Goal: Task Accomplishment & Management: Use online tool/utility

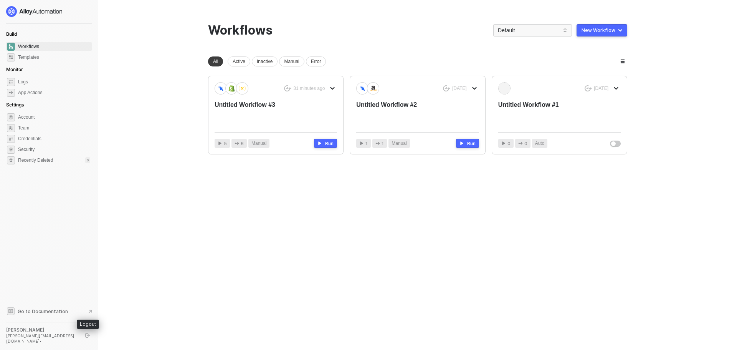
click at [91, 337] on button "button" at bounding box center [87, 334] width 9 height 9
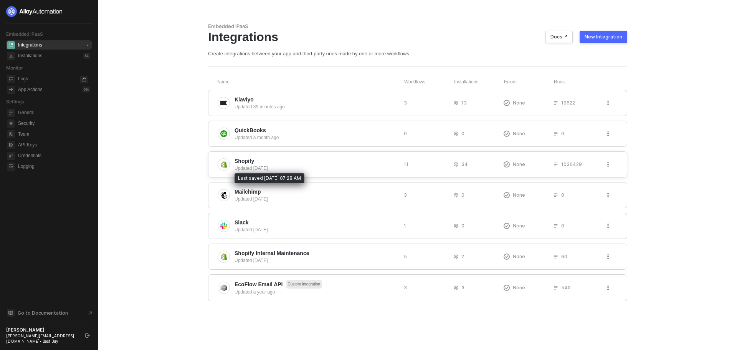
click at [257, 168] on div "Updated [DATE]" at bounding box center [315, 168] width 163 height 7
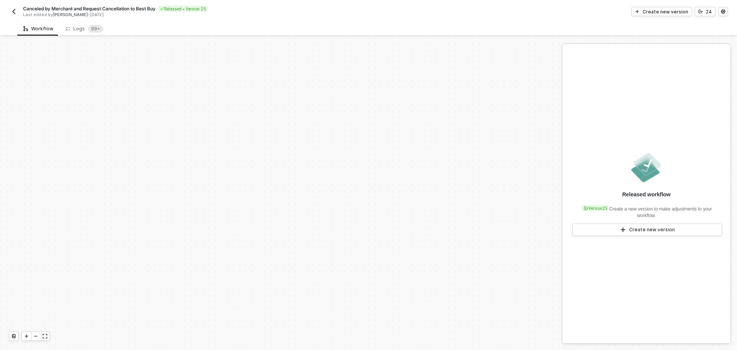
scroll to position [231, 0]
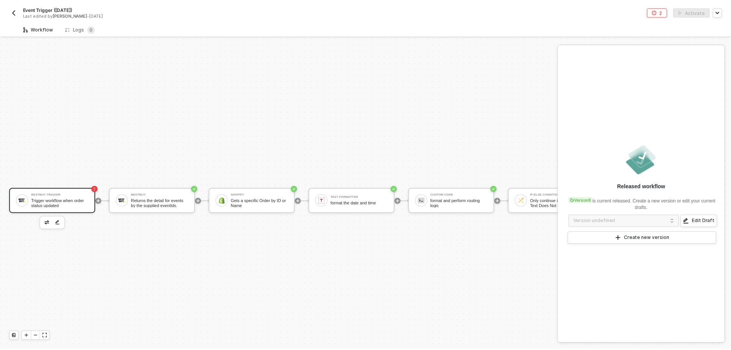
scroll to position [20, 0]
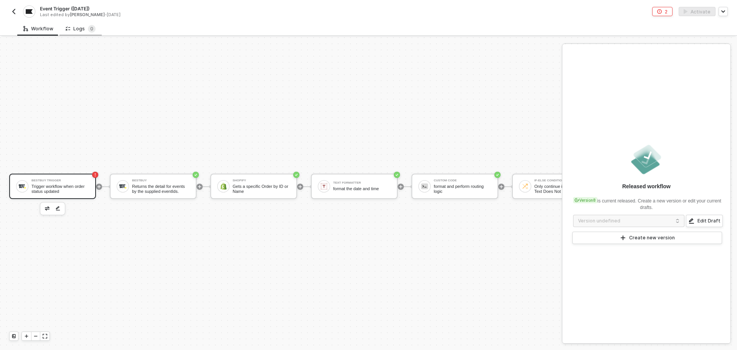
click at [81, 26] on div "Logs 0" at bounding box center [81, 29] width 30 height 8
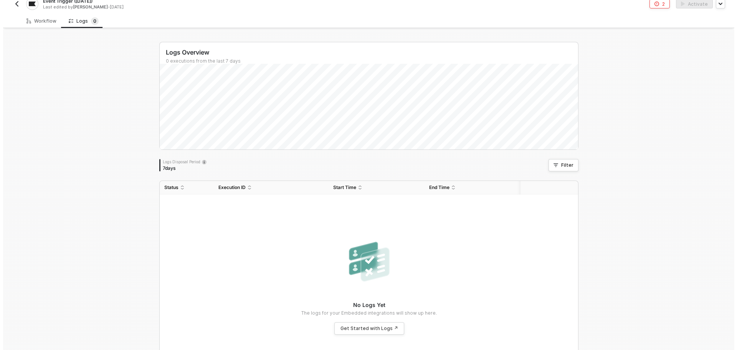
scroll to position [0, 0]
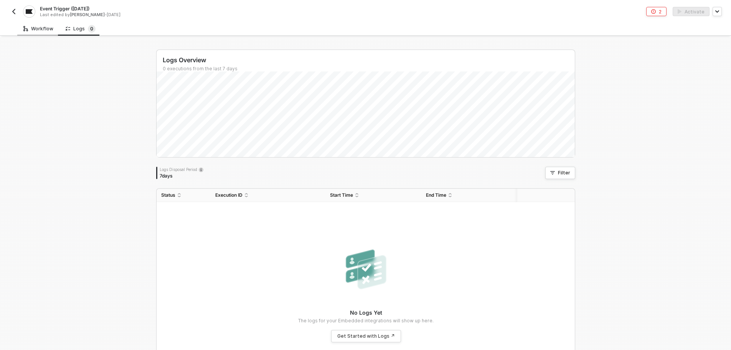
click at [39, 30] on div "Workflow" at bounding box center [38, 29] width 30 height 6
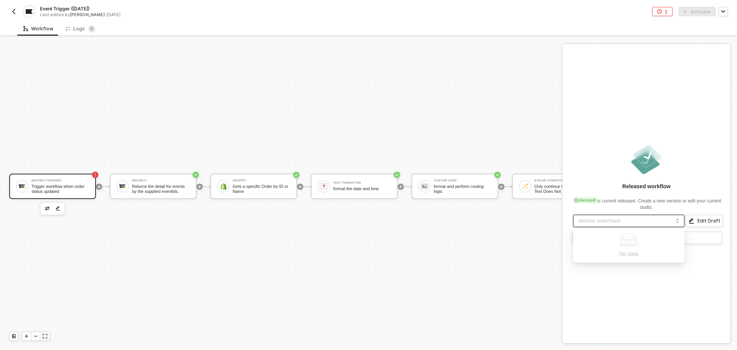
click at [639, 223] on input "search" at bounding box center [628, 221] width 101 height 12
click at [341, 77] on div "BestBuy Trigger Trigger workflow when order status updated BestBuy Returns the …" at bounding box center [449, 186] width 898 height 327
click at [558, 11] on div "2 Activate" at bounding box center [547, 11] width 359 height 9
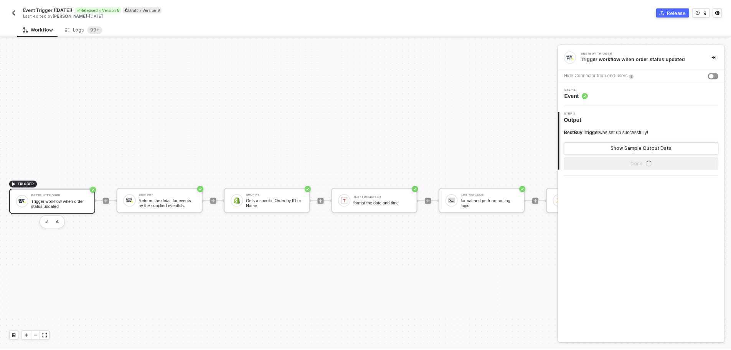
scroll to position [20, 0]
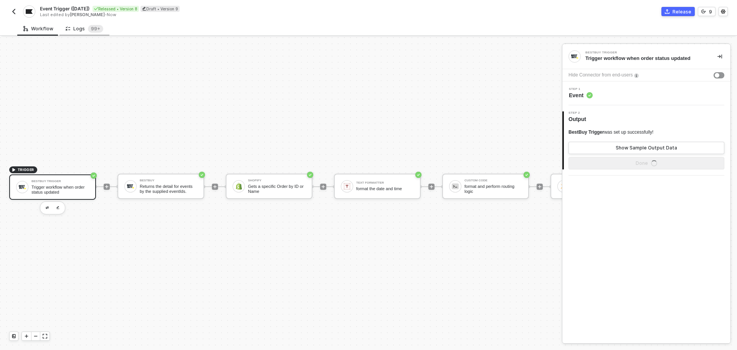
click at [88, 35] on div "Logs 99+" at bounding box center [84, 28] width 50 height 14
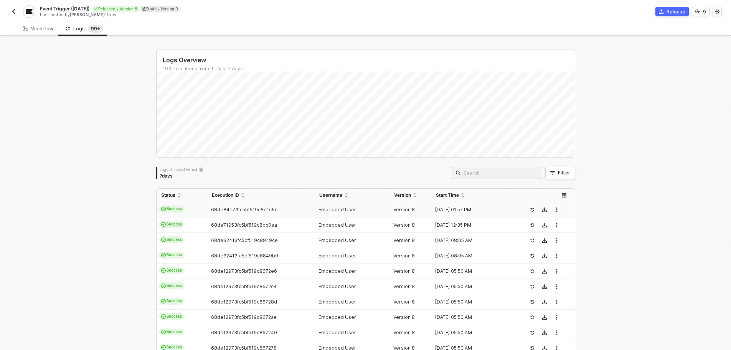
click at [236, 210] on span "68de84e73fc5bf519c8d1c6c" at bounding box center [244, 209] width 66 height 6
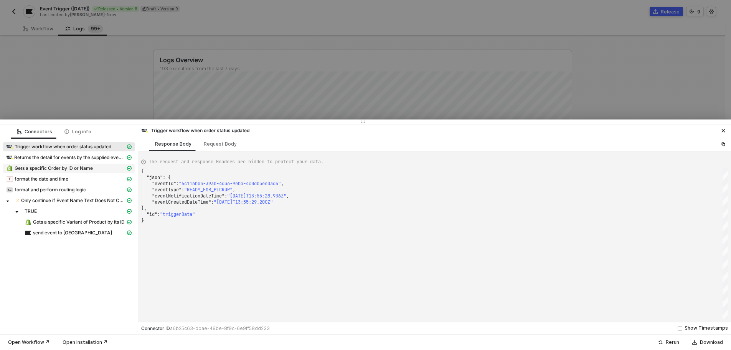
click at [105, 171] on div "Gets a specific Order by ID or Name" at bounding box center [65, 168] width 119 height 7
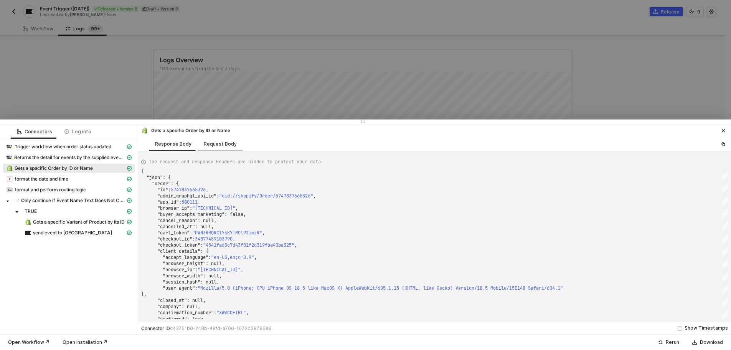
click at [222, 148] on div "Request Body" at bounding box center [220, 144] width 45 height 14
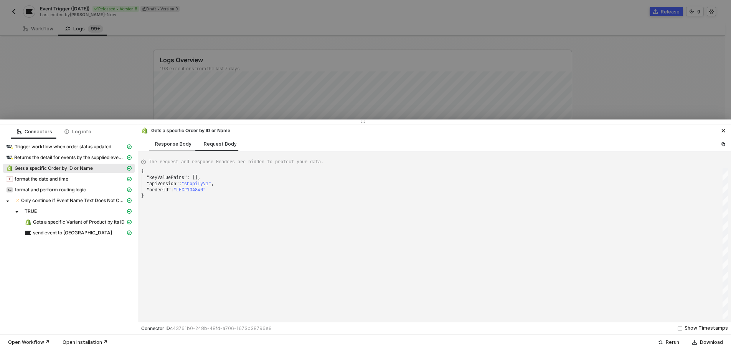
click at [173, 147] on div "Response Body" at bounding box center [173, 144] width 49 height 14
type textarea "{ "json": { "order": { "id": 5747837665326, "admin_graphql_api_id": "gid://shop…"
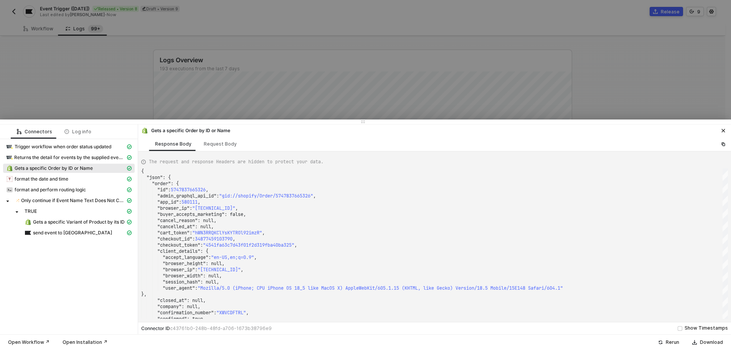
click at [117, 74] on div at bounding box center [365, 175] width 731 height 350
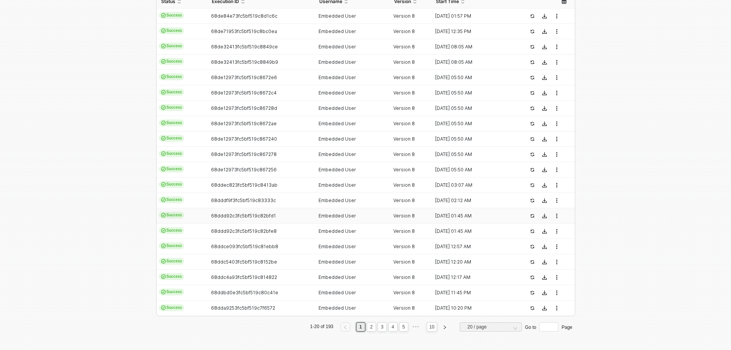
scroll to position [0, 0]
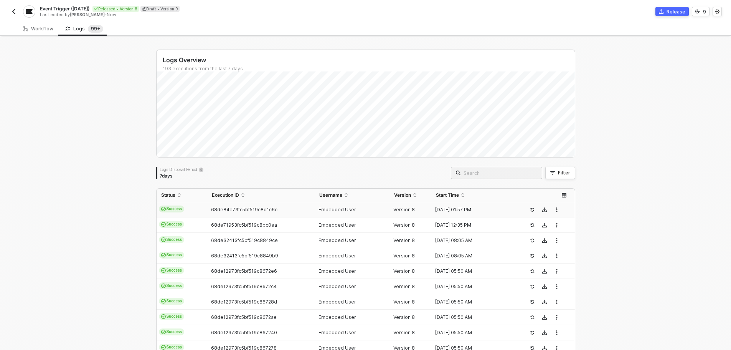
click at [213, 208] on span "68de84e73fc5bf519c8d1c6c" at bounding box center [244, 209] width 66 height 6
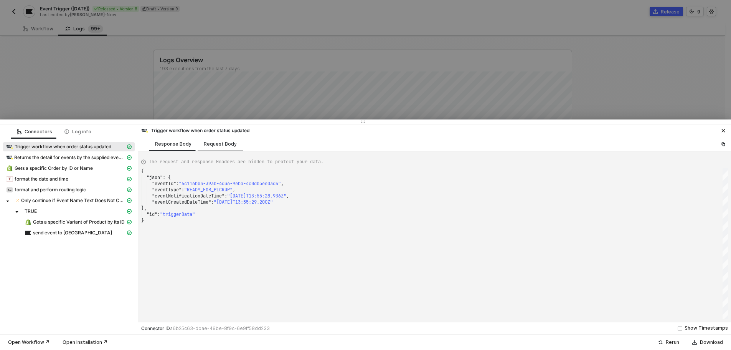
click at [217, 143] on div "Request Body" at bounding box center [220, 144] width 33 height 6
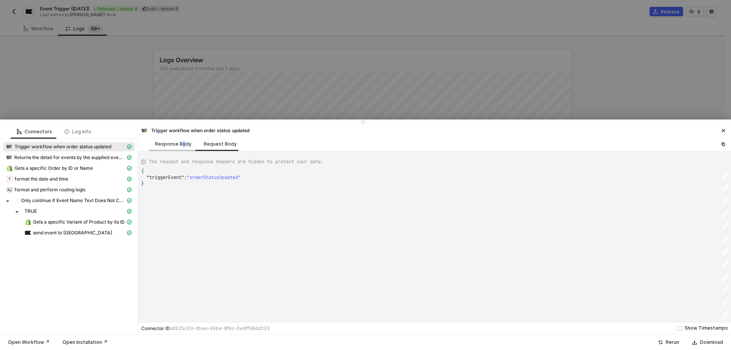
click at [182, 146] on div "Response Body" at bounding box center [173, 144] width 36 height 6
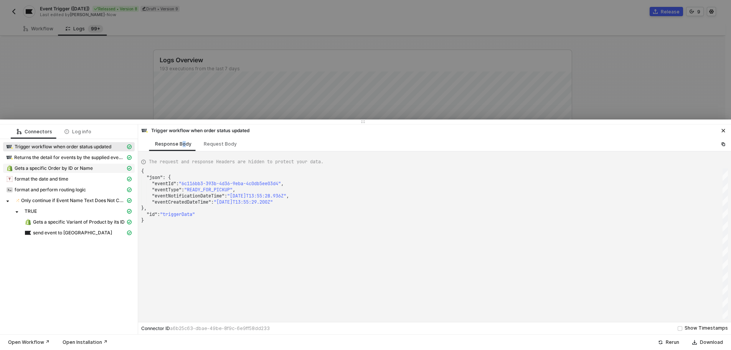
click at [86, 167] on span "Gets a specific Order by ID or Name" at bounding box center [54, 168] width 78 height 6
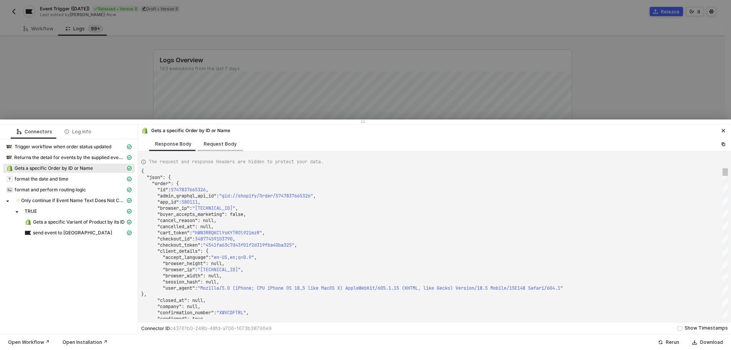
click at [231, 147] on div "Request Body" at bounding box center [220, 144] width 45 height 14
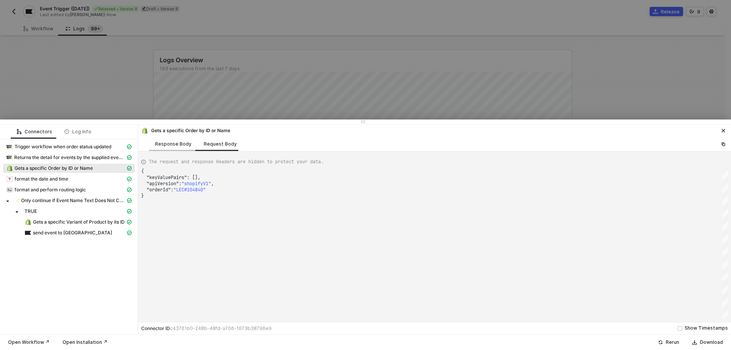
click at [182, 150] on div "Response Body" at bounding box center [173, 144] width 49 height 14
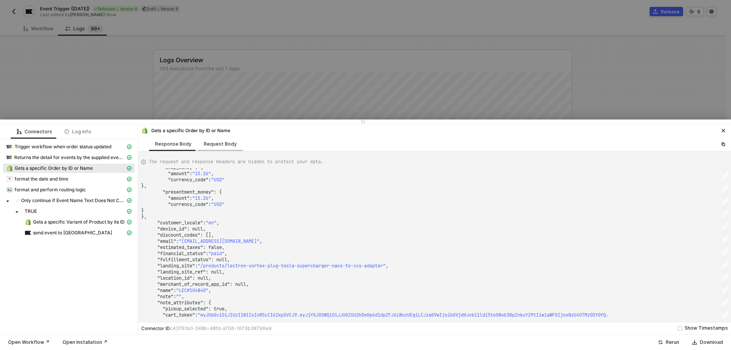
click at [214, 145] on div "Request Body" at bounding box center [220, 144] width 33 height 6
type textarea "{ "keyValuePairs": [], "apiVersion": "shopifyV1", "orderId": "LEC#104840" }"
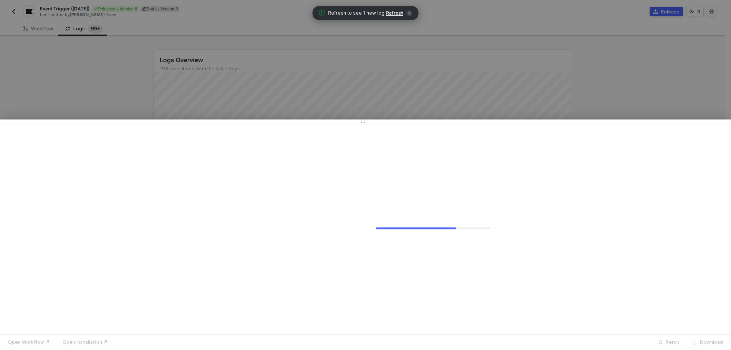
click at [396, 12] on span "Refresh" at bounding box center [394, 13] width 17 height 6
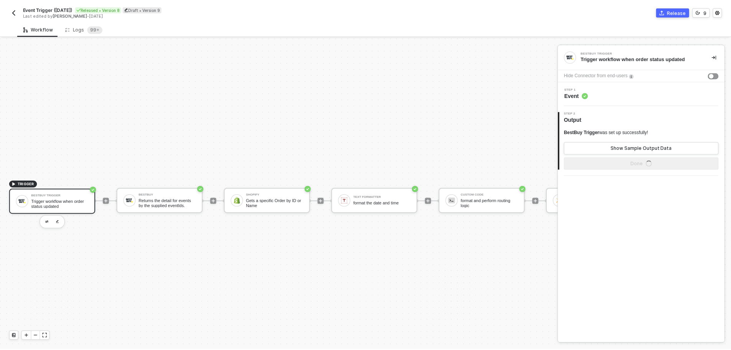
scroll to position [20, 0]
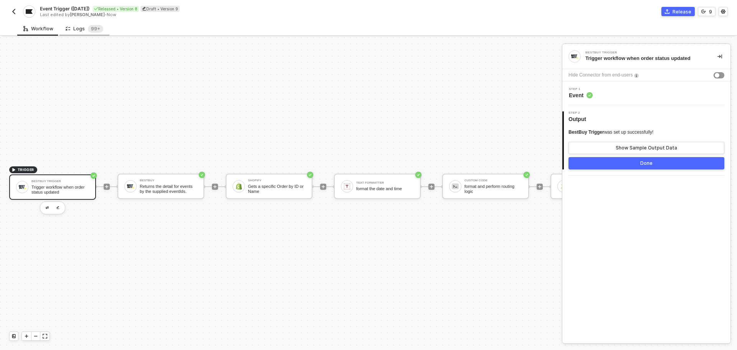
click at [76, 28] on div "Logs 99+" at bounding box center [85, 29] width 38 height 8
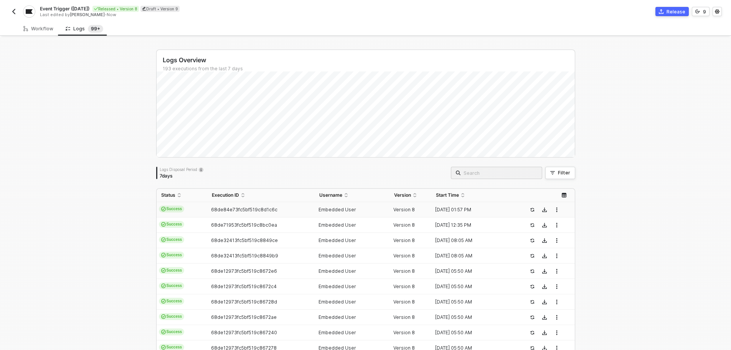
click at [220, 209] on span "68de84e73fc5bf519c8d1c6c" at bounding box center [244, 209] width 66 height 6
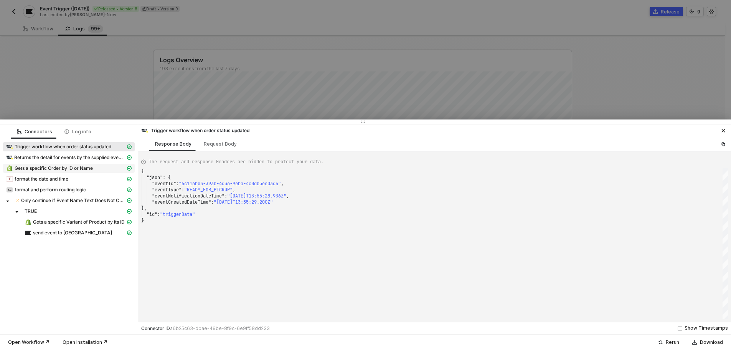
click at [88, 164] on span "Gets a specific Order by ID or Name" at bounding box center [69, 167] width 132 height 9
type textarea "{ "json": { "order": { "id": 5747837665326, "admin_graphql_api_id": "gid://shop…"
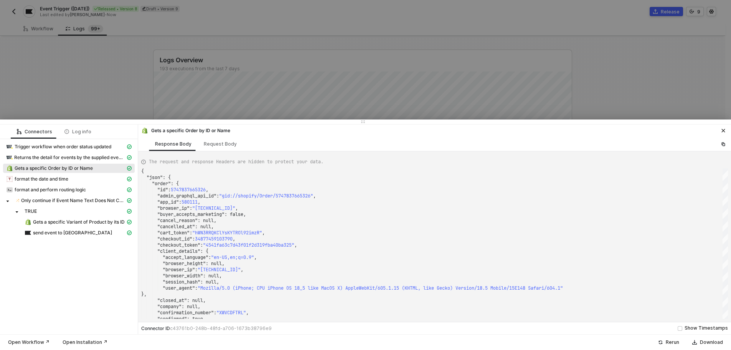
drag, startPoint x: 71, startPoint y: 70, endPoint x: 58, endPoint y: 35, distance: 37.4
click at [71, 70] on div at bounding box center [365, 175] width 731 height 350
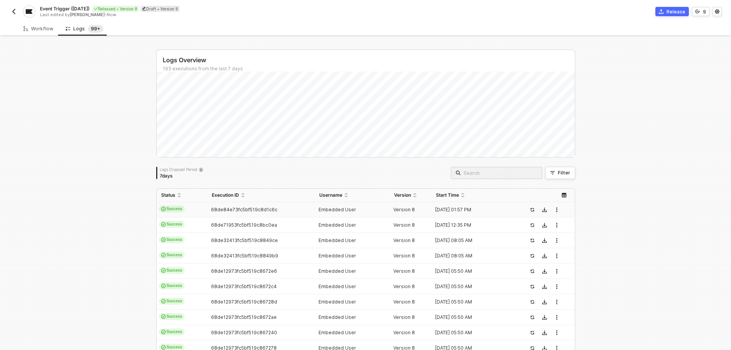
click at [18, 12] on button "button" at bounding box center [13, 11] width 9 height 9
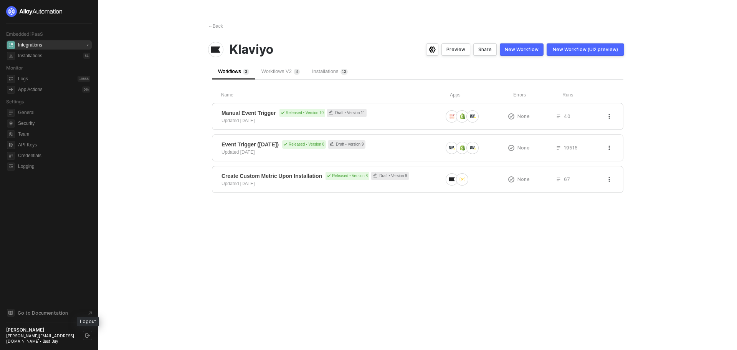
click at [87, 334] on icon "logout" at bounding box center [87, 335] width 5 height 5
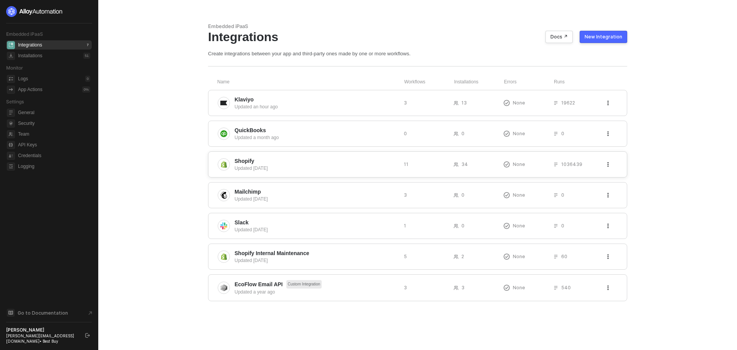
click at [281, 161] on span "Shopify" at bounding box center [315, 161] width 163 height 8
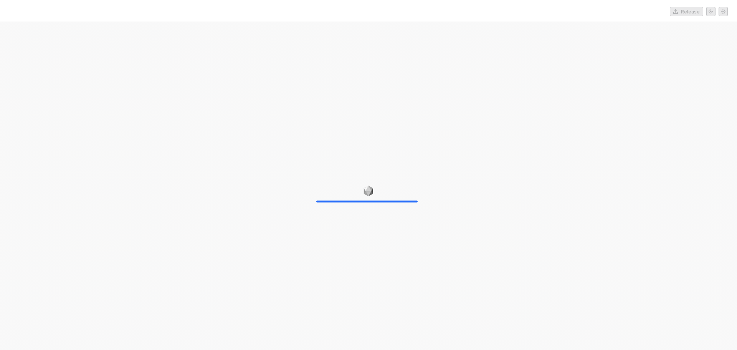
click at [0, 212] on div at bounding box center [368, 196] width 737 height 350
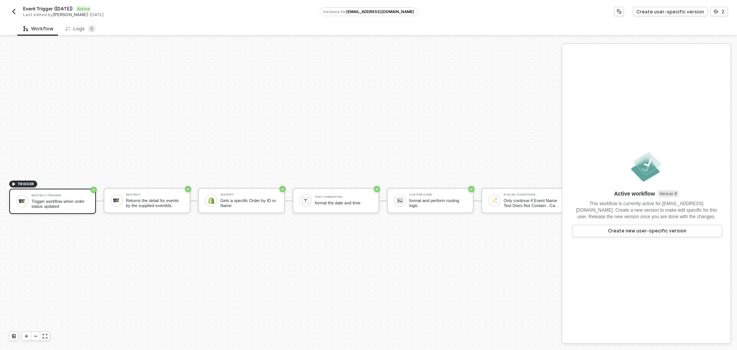
scroll to position [20, 0]
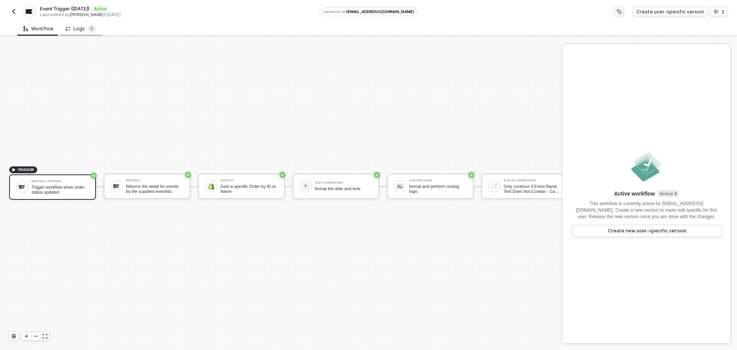
click at [85, 29] on div "Logs 5" at bounding box center [81, 29] width 30 height 8
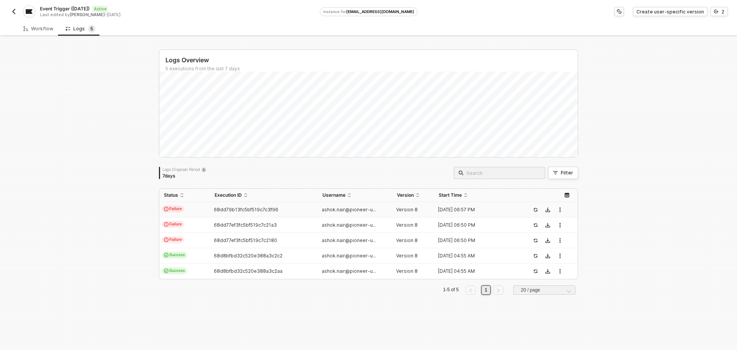
click at [267, 211] on span "68dd79b13fc5bf519c7c3f96" at bounding box center [246, 209] width 64 height 6
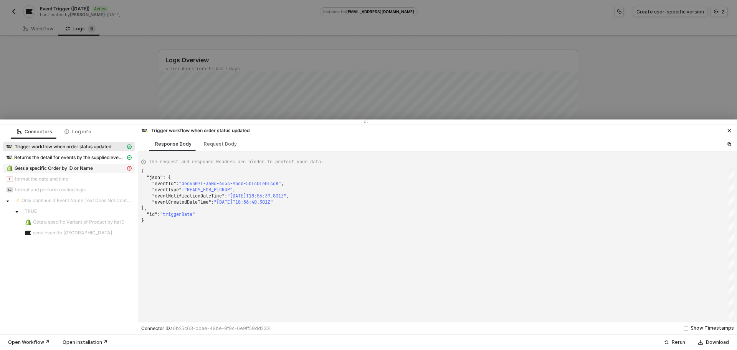
click at [80, 168] on span "Gets a specific Order by ID or Name" at bounding box center [54, 168] width 78 height 6
type textarea "{ "statusCode": 400, "message": "Error : {\n \"id\": \"expected String to be a …"
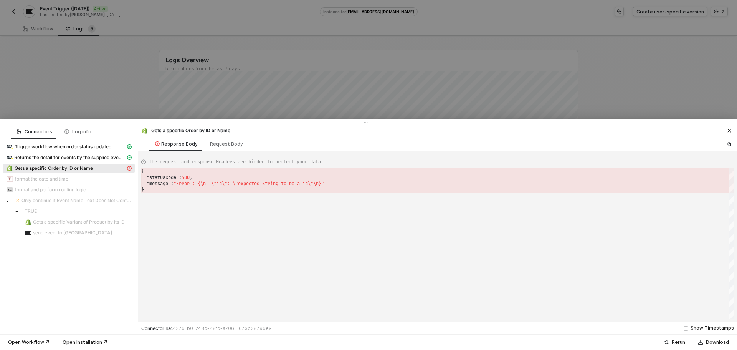
click at [61, 76] on div at bounding box center [368, 175] width 737 height 350
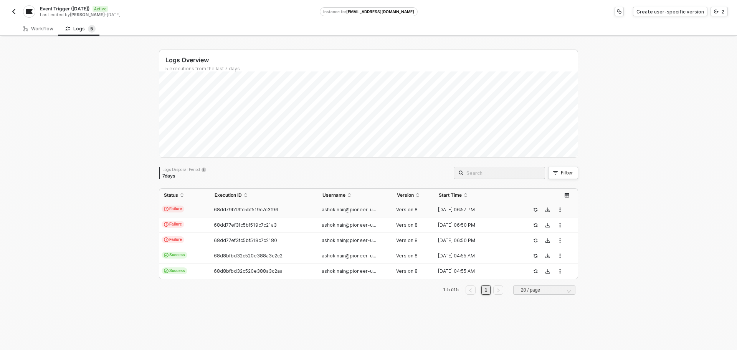
click at [239, 204] on td "68dd79b13fc5bf519c7c3f96" at bounding box center [263, 209] width 107 height 15
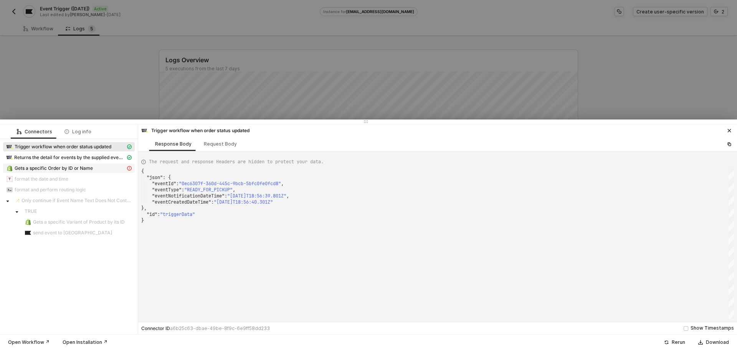
click at [94, 165] on div "Gets a specific Order by ID or Name" at bounding box center [65, 168] width 119 height 7
type textarea "{ "statusCode": 400, "message": "Error : {\n \"id\": \"expected String to be a …"
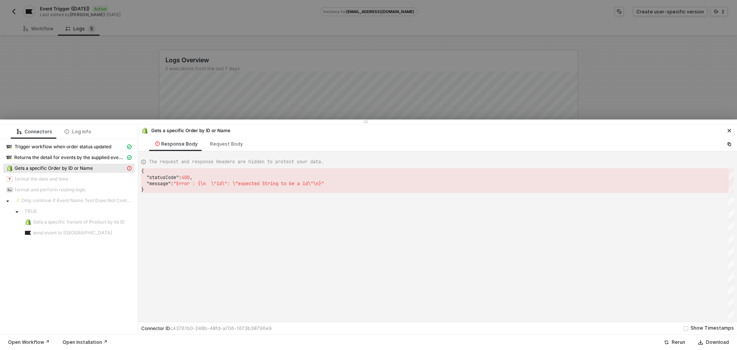
click at [94, 81] on div at bounding box center [368, 175] width 737 height 350
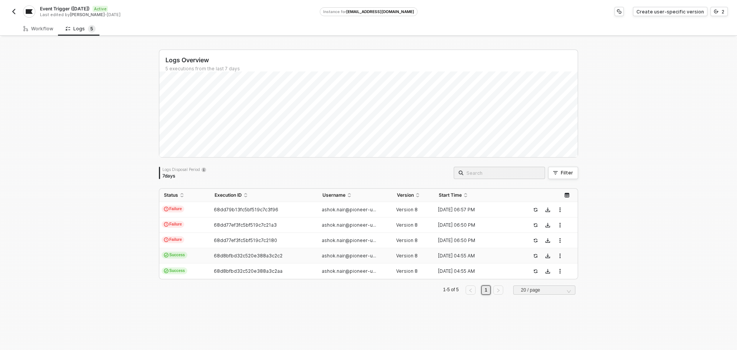
click at [224, 251] on td "68d8bfbd32c520e388a3c2c2" at bounding box center [263, 255] width 107 height 15
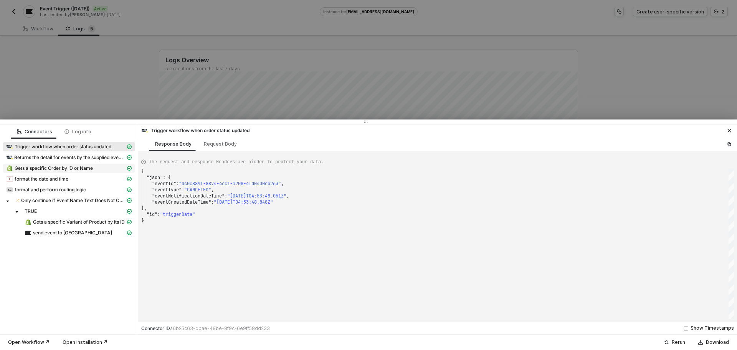
click at [108, 167] on div "Gets a specific Order by ID or Name" at bounding box center [65, 168] width 119 height 7
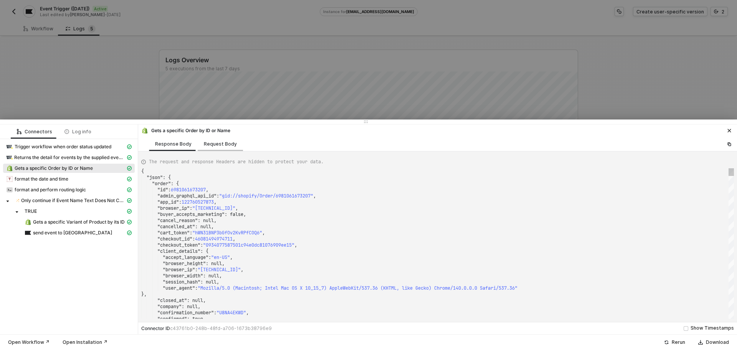
click at [218, 144] on div "Request Body" at bounding box center [220, 144] width 33 height 6
type textarea "{ "keyValuePairs": [], "apiVersion": "shopifyV1", "status": "open", "financialS…"
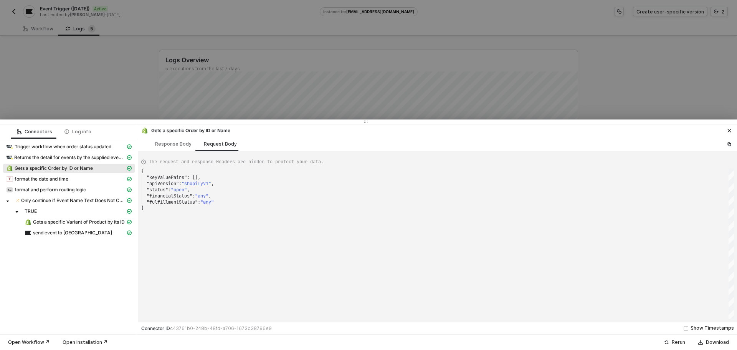
click at [131, 94] on div at bounding box center [368, 175] width 737 height 350
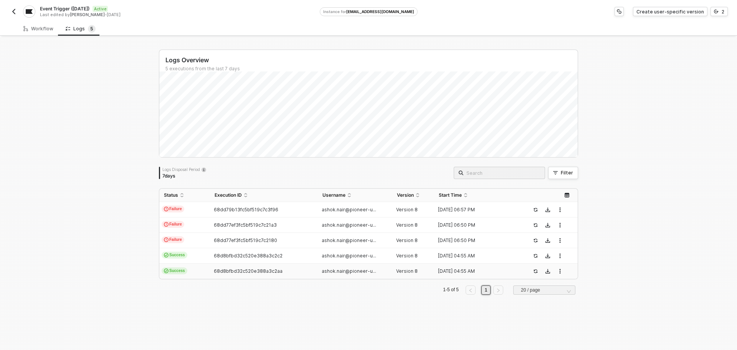
click at [251, 274] on span "68d8bfbd32c520e388a3c2aa" at bounding box center [248, 271] width 69 height 6
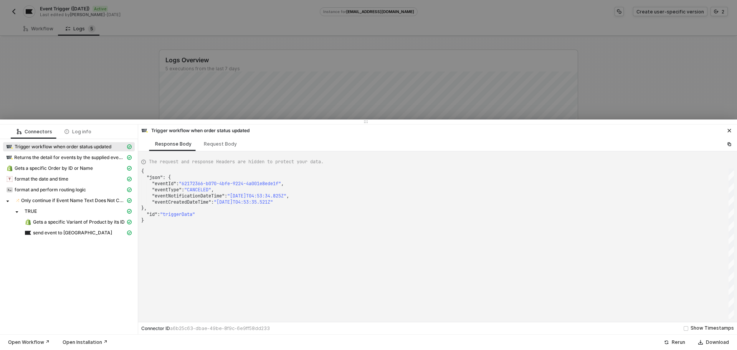
click at [211, 151] on div "The request and response Headers are hidden to protect your data. { "json" : { …" at bounding box center [437, 236] width 599 height 170
click at [219, 144] on div "Request Body" at bounding box center [220, 144] width 33 height 6
type textarea "{ "triggerEvent": "orderStatusUpdated" }"
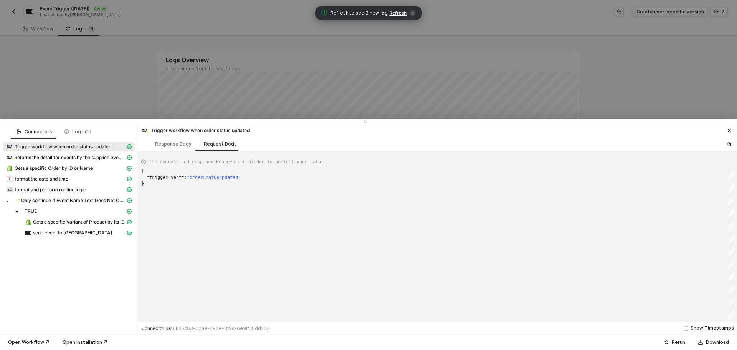
click at [128, 90] on div at bounding box center [368, 175] width 737 height 350
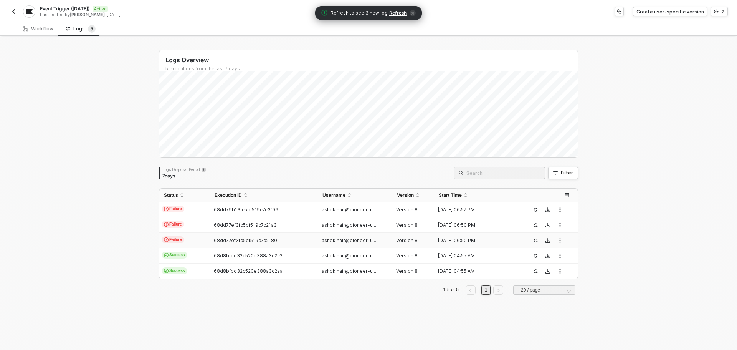
click at [250, 241] on span "68dd77ef3fc5bf519c7c2180" at bounding box center [245, 240] width 63 height 6
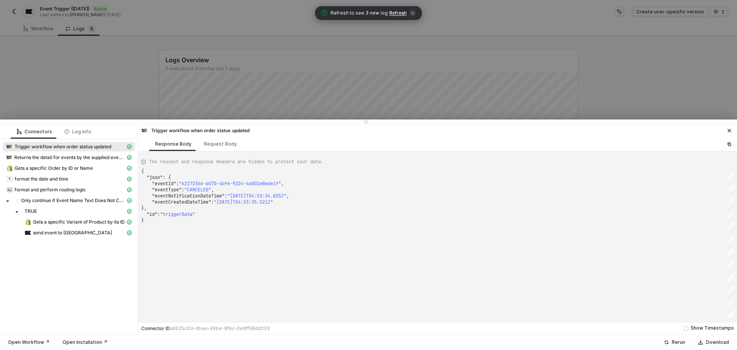
type textarea "{ "json": { "eventId": "a0e4c6c1-bb3e-4b93-b14f-f9e4751a8f8e", "eventType": "SE…"
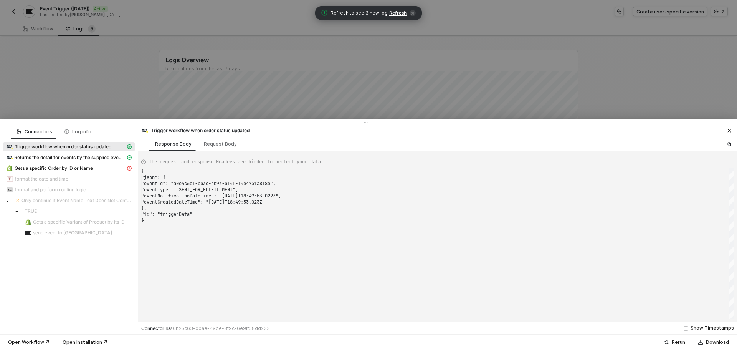
click at [97, 67] on div at bounding box center [368, 175] width 737 height 350
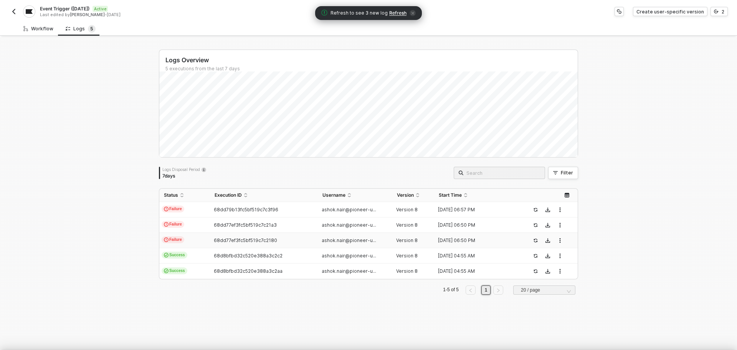
click at [36, 30] on div "Workflow" at bounding box center [38, 29] width 30 height 6
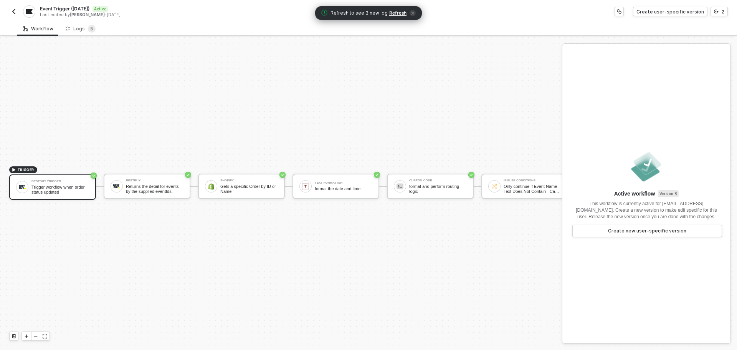
click at [396, 11] on span "Refresh" at bounding box center [397, 13] width 17 height 6
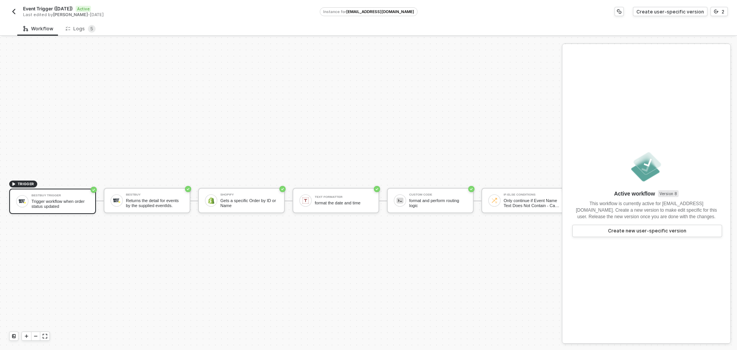
scroll to position [20, 0]
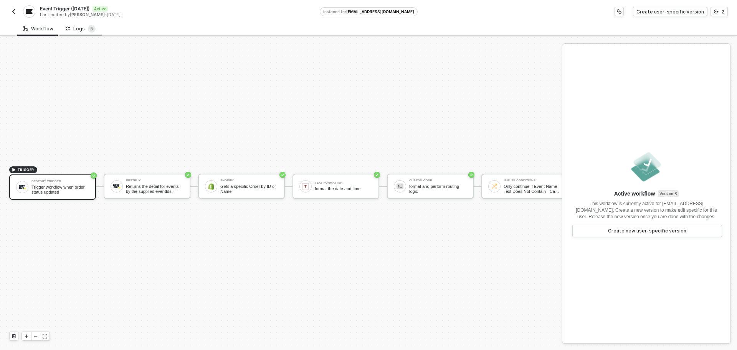
click at [70, 32] on div "Logs 5" at bounding box center [81, 29] width 30 height 8
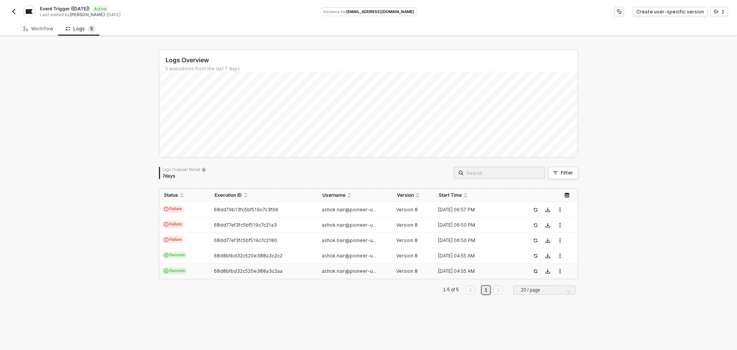
click at [232, 274] on td "68d8bfbd32c520e388a3c2aa" at bounding box center [263, 270] width 107 height 15
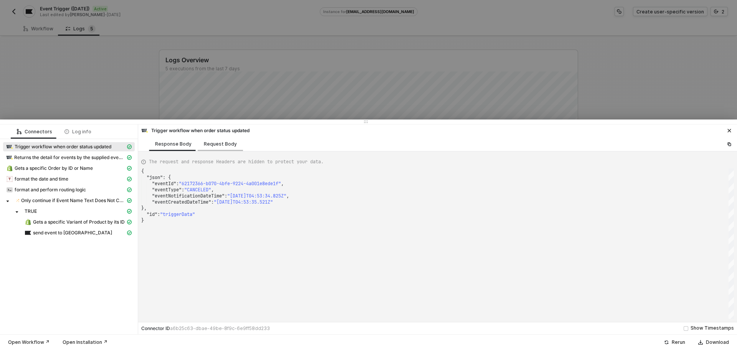
click at [214, 148] on div "Request Body" at bounding box center [220, 144] width 45 height 14
type textarea "{ "triggerEvent": "orderStatusUpdated" }"
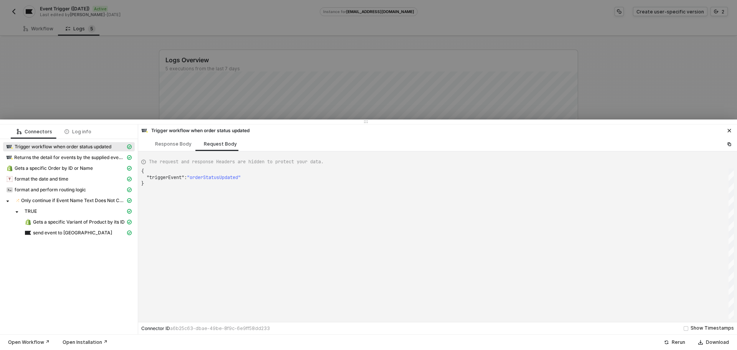
click at [126, 92] on div at bounding box center [368, 175] width 737 height 350
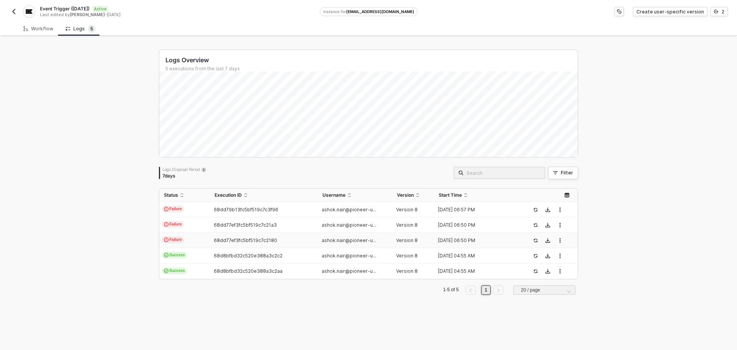
click at [247, 240] on span "68dd77ef3fc5bf519c7c2180" at bounding box center [245, 240] width 63 height 6
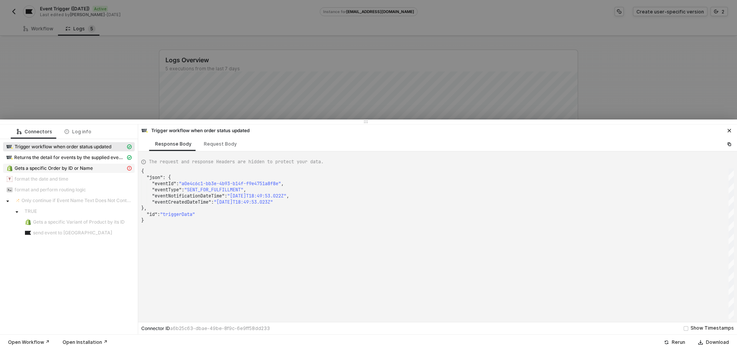
click at [111, 168] on div "Gets a specific Order by ID or Name" at bounding box center [65, 168] width 119 height 7
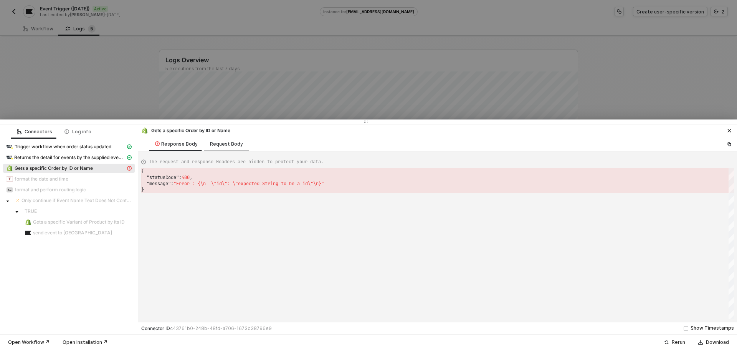
click at [241, 143] on div "Request Body" at bounding box center [226, 144] width 45 height 14
type textarea "{ "keyValuePairs": [], "apiVersion": "shopifyV1", "orderId": "SHPY6765" }"
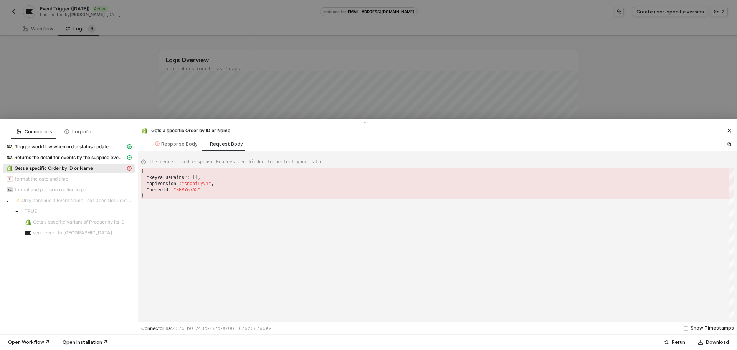
click at [33, 30] on div at bounding box center [368, 175] width 737 height 350
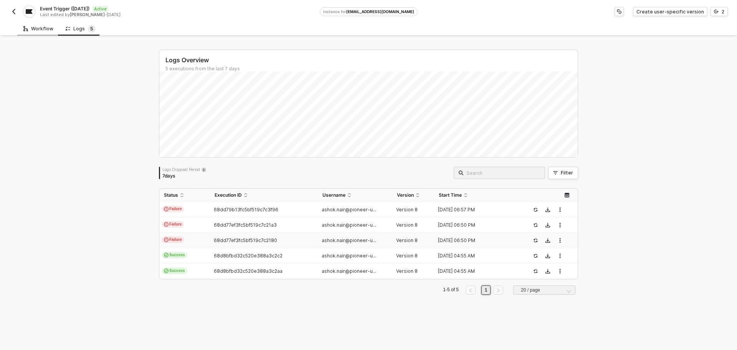
click at [36, 29] on div "Workflow" at bounding box center [38, 29] width 30 height 6
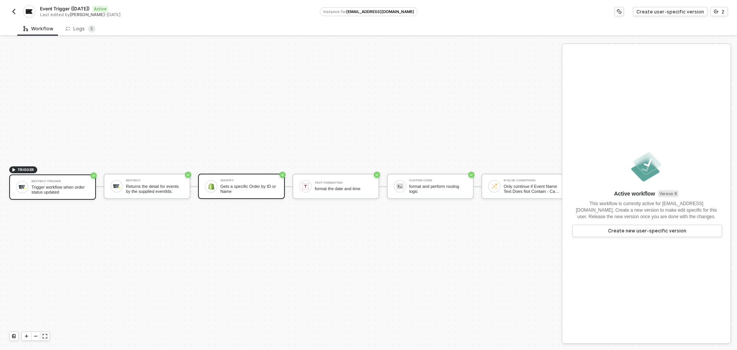
click at [260, 184] on div "Gets a specific Order by ID or Name" at bounding box center [249, 189] width 58 height 10
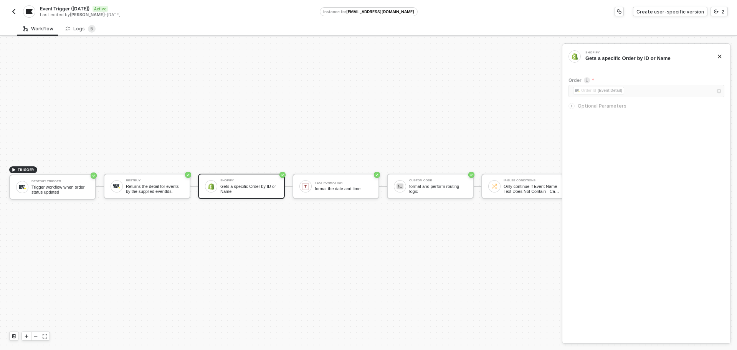
click at [583, 102] on div "Optional Parameters" at bounding box center [646, 106] width 156 height 8
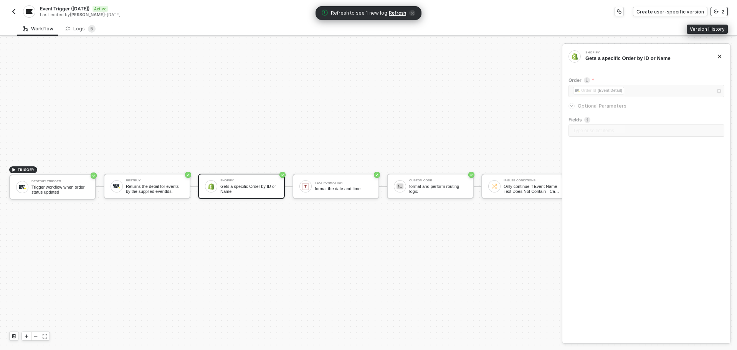
click at [719, 13] on button "2" at bounding box center [718, 11] width 17 height 9
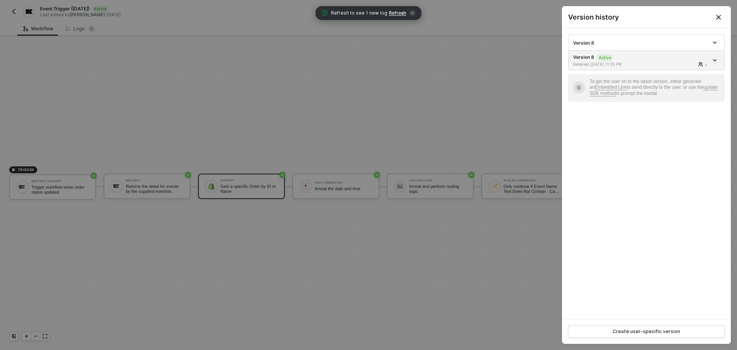
click at [719, 18] on icon "Close" at bounding box center [718, 17] width 5 height 5
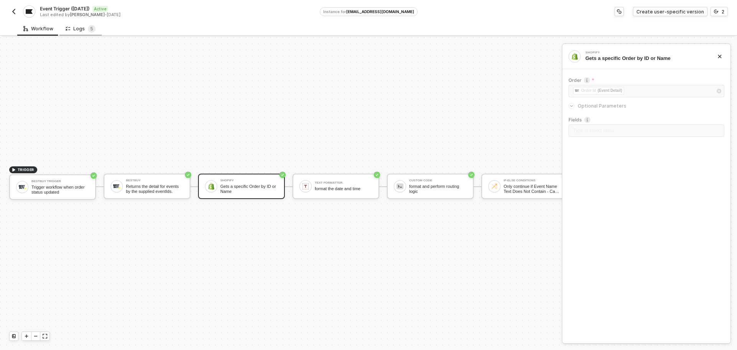
click at [78, 32] on div "Logs 5" at bounding box center [81, 29] width 30 height 8
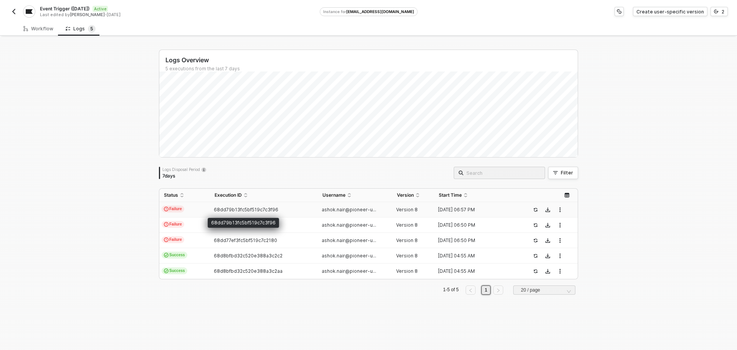
click at [264, 212] on span "68dd79b13fc5bf519c7c3f96" at bounding box center [246, 209] width 64 height 6
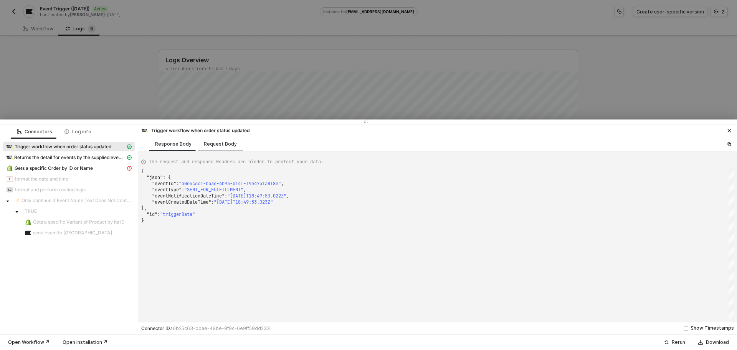
drag, startPoint x: 241, startPoint y: 141, endPoint x: 232, endPoint y: 142, distance: 9.7
click at [234, 142] on div "Response Body Request Body" at bounding box center [200, 144] width 102 height 14
click at [231, 142] on div "Request Body" at bounding box center [220, 144] width 33 height 6
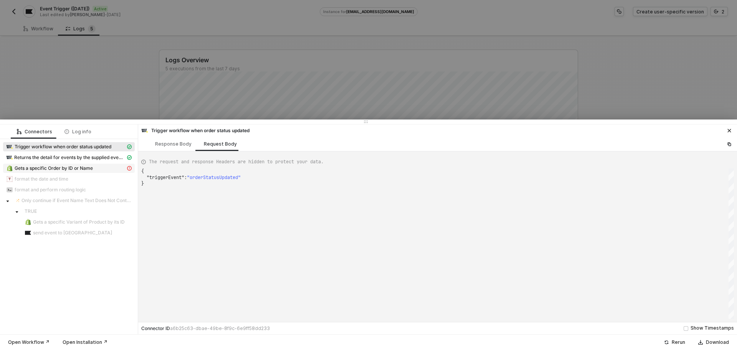
click at [98, 167] on div "Gets a specific Order by ID or Name" at bounding box center [65, 168] width 119 height 7
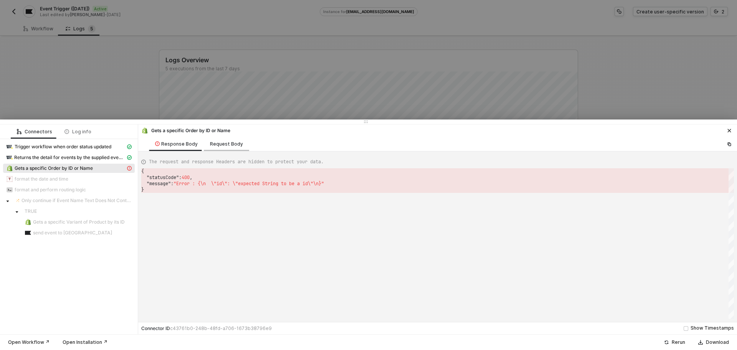
click at [221, 147] on div "Request Body" at bounding box center [226, 144] width 45 height 14
type textarea "{ "keyValuePairs": [], "apiVersion": "shopifyV1", "orderId": "SHPY6765" }"
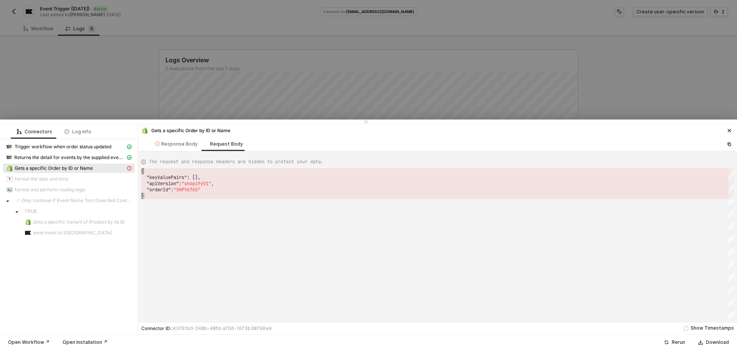
scroll to position [0, 2]
click at [186, 229] on div "{ "keyValuePairs" : [], "apiVersion" : "shopifyV1" , "orderId" : "SHPY6765" }" at bounding box center [437, 243] width 592 height 150
click at [113, 97] on div at bounding box center [368, 175] width 737 height 350
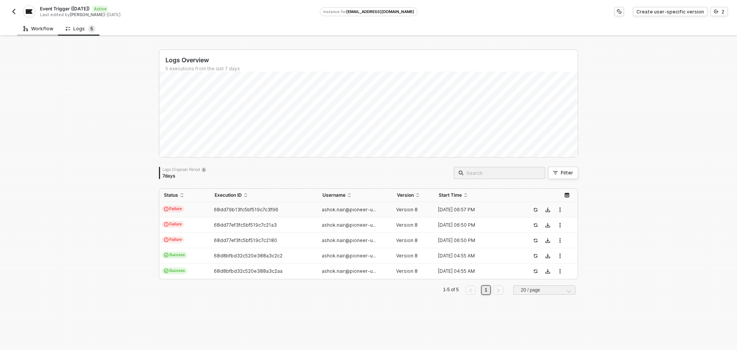
click at [41, 32] on div "Workflow" at bounding box center [38, 28] width 42 height 14
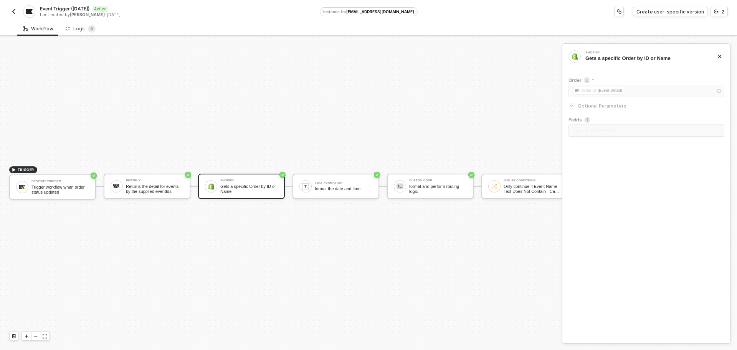
click at [12, 8] on button "button" at bounding box center [13, 11] width 9 height 9
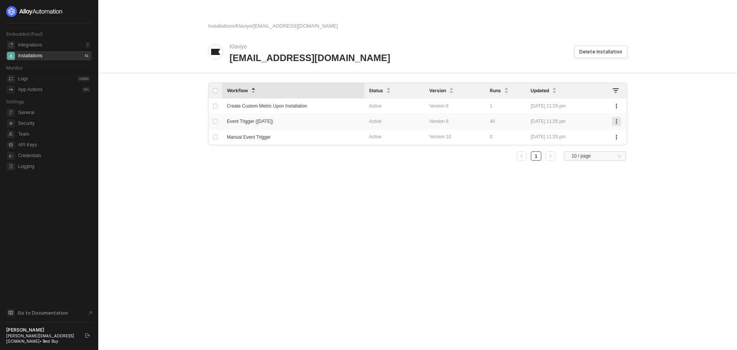
click at [612, 120] on button "button" at bounding box center [616, 121] width 9 height 9
click at [213, 122] on input "checkbox" at bounding box center [215, 121] width 5 height 5
click at [401, 306] on div "Installations / Klaviyo / [EMAIL_ADDRESS][DOMAIN_NAME] Klaviyo [EMAIL_ADDRESS][…" at bounding box center [417, 175] width 437 height 350
click at [384, 287] on div "Installations / Klaviyo / [EMAIL_ADDRESS][DOMAIN_NAME] Klaviyo [EMAIL_ADDRESS][…" at bounding box center [417, 175] width 437 height 350
click at [214, 120] on input "checkbox" at bounding box center [215, 121] width 5 height 5
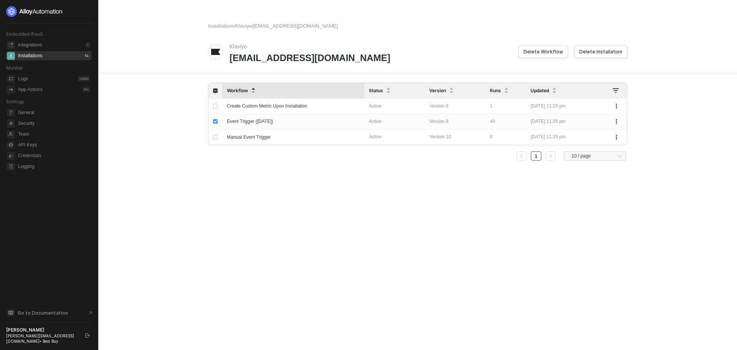
checkbox input "false"
click at [316, 136] on div "Manual Event Trigger" at bounding box center [288, 137] width 123 height 14
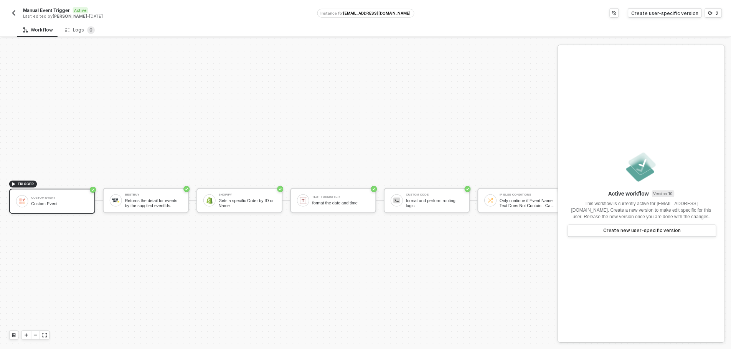
scroll to position [20, 0]
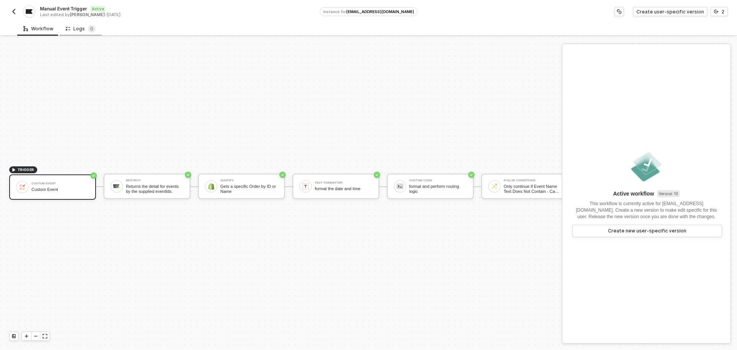
click at [80, 34] on div "Logs 0" at bounding box center [80, 28] width 42 height 14
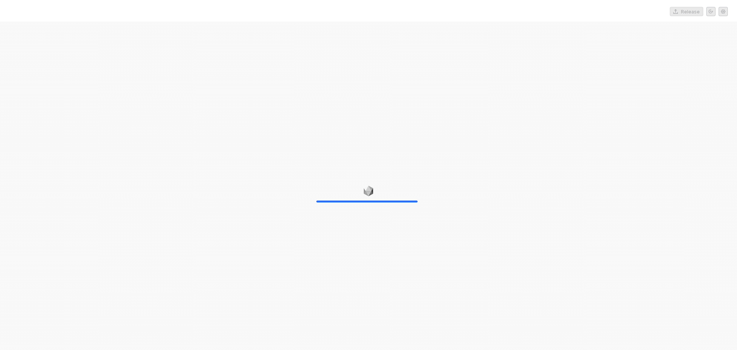
drag, startPoint x: 128, startPoint y: 190, endPoint x: 139, endPoint y: 199, distance: 14.7
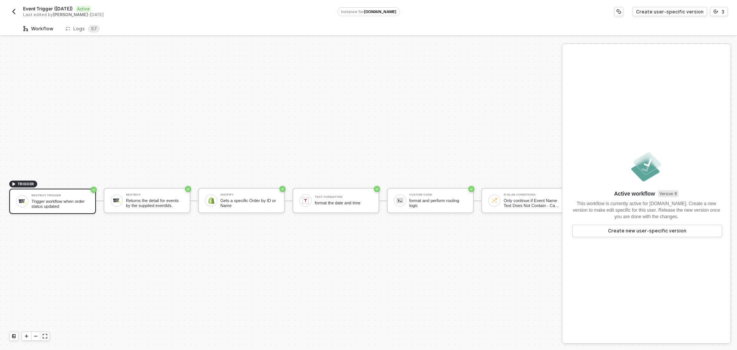
scroll to position [20, 0]
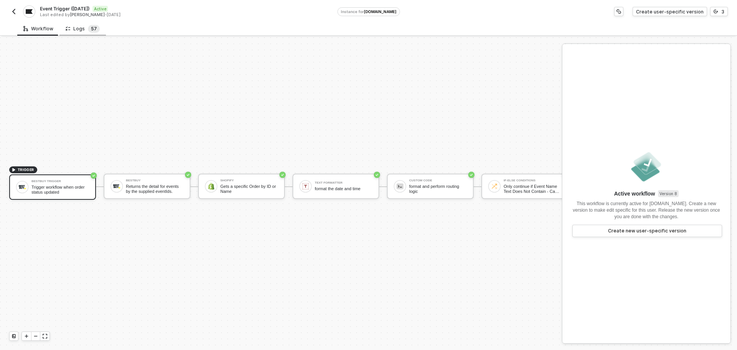
click at [91, 30] on span "5" at bounding box center [92, 29] width 3 height 6
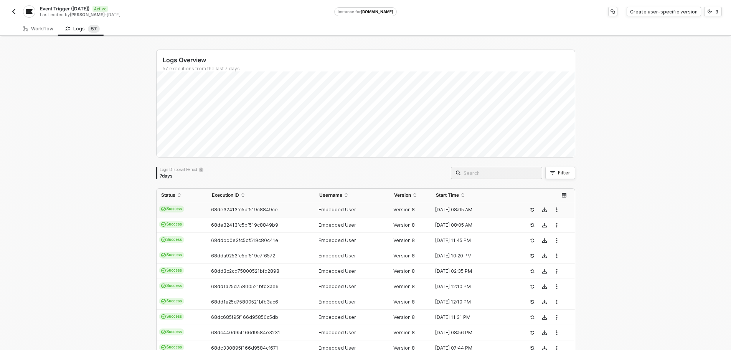
click at [250, 208] on span "68de32413fc5bf519c8849ce" at bounding box center [244, 209] width 67 height 6
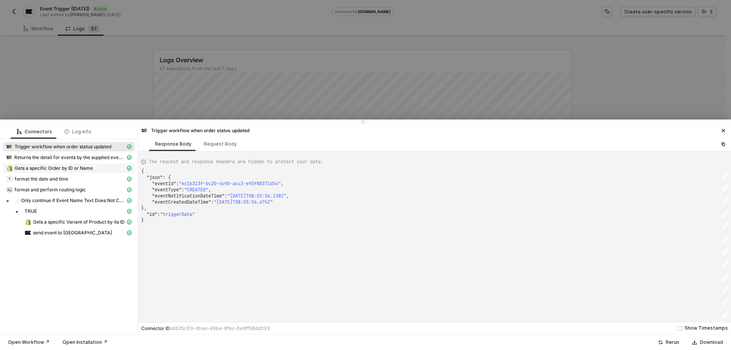
click at [105, 170] on div "Gets a specific Order by ID or Name" at bounding box center [65, 168] width 119 height 7
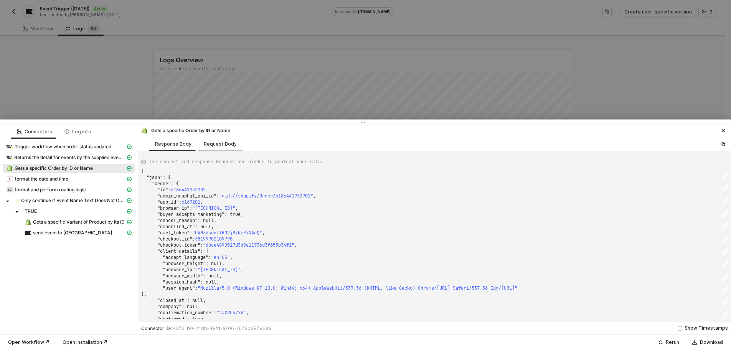
click at [233, 149] on div "Request Body" at bounding box center [220, 144] width 45 height 14
type textarea "{ "keyValuePairs": [], "apiVersion": "shopifyV1", "status": "open", "financialS…"
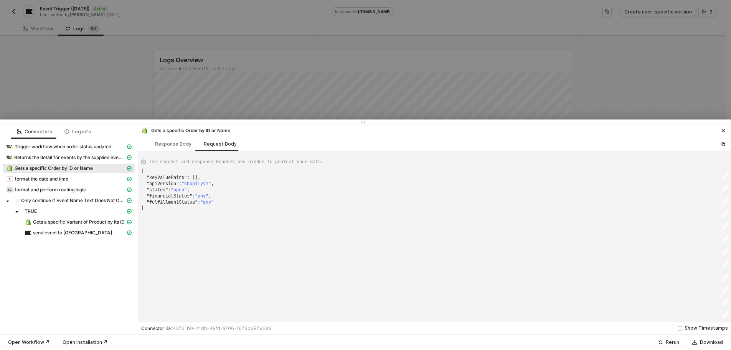
click at [114, 100] on div at bounding box center [365, 175] width 731 height 350
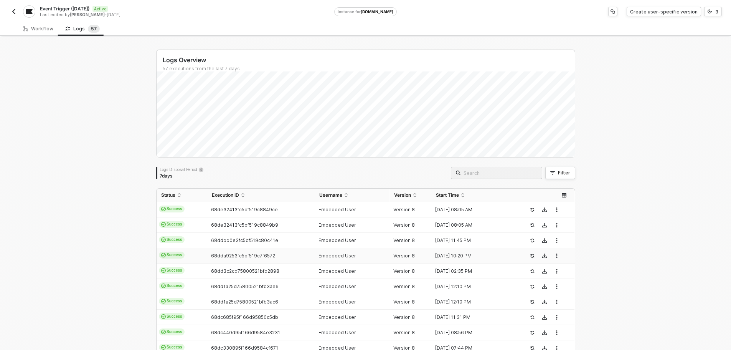
click at [266, 252] on td "68dda9253fc5bf519c7f6572" at bounding box center [260, 255] width 107 height 15
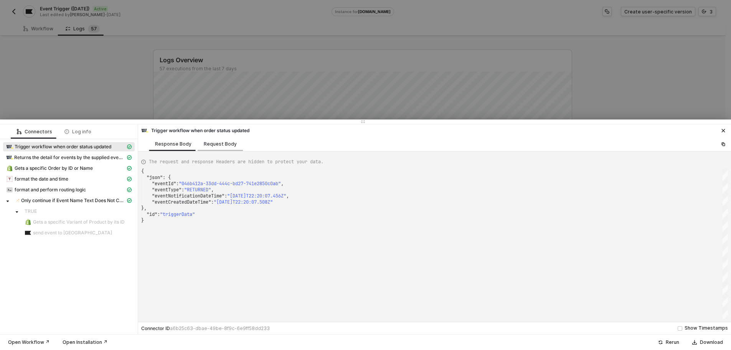
click at [220, 147] on div "Request Body" at bounding box center [220, 144] width 33 height 6
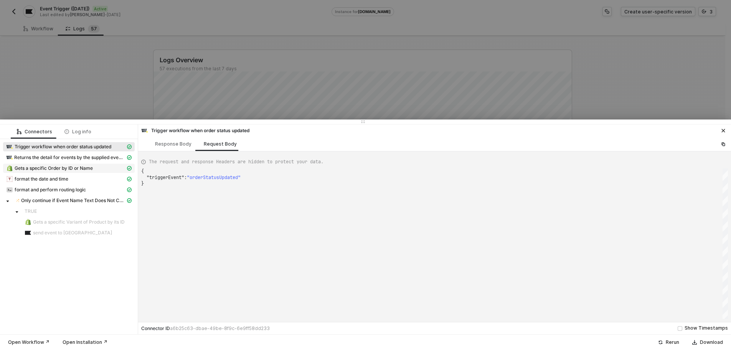
click at [94, 167] on div "Gets a specific Order by ID or Name" at bounding box center [65, 168] width 119 height 7
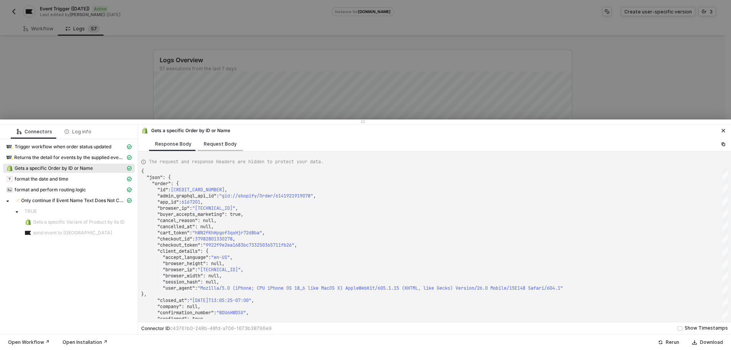
click at [223, 139] on div "Request Body" at bounding box center [220, 144] width 45 height 14
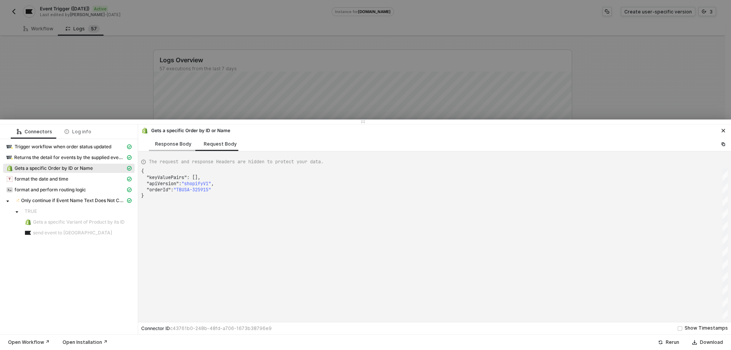
click at [173, 148] on div "Response Body" at bounding box center [173, 144] width 49 height 14
type textarea "{ "json": { "order": { "id": 6141921919078, "admin_graphql_api_id": "gid://shop…"
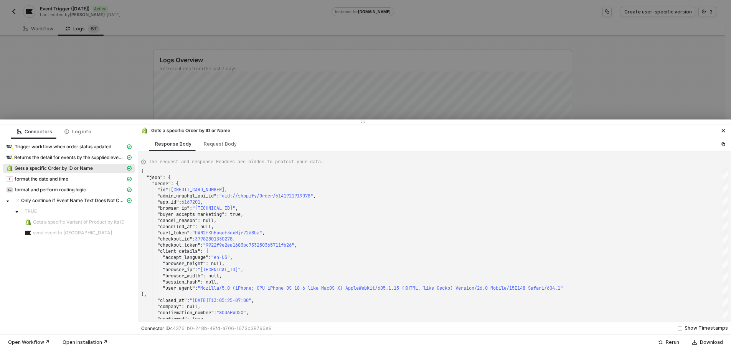
click at [97, 64] on div at bounding box center [365, 175] width 731 height 350
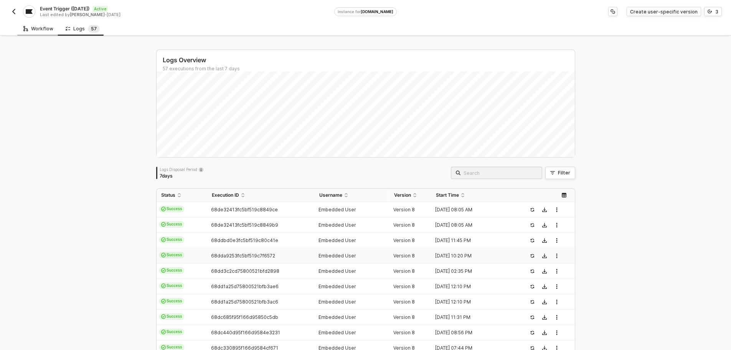
click at [38, 35] on div "Workflow" at bounding box center [38, 28] width 42 height 14
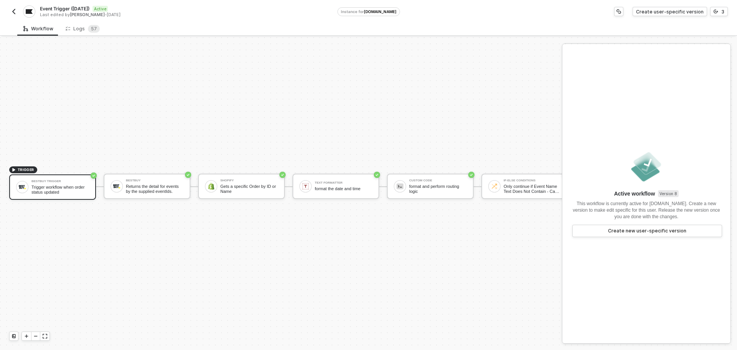
click at [18, 10] on button "button" at bounding box center [13, 11] width 9 height 9
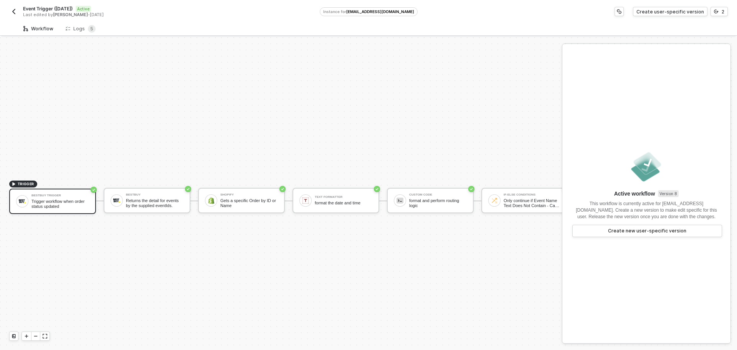
scroll to position [20, 0]
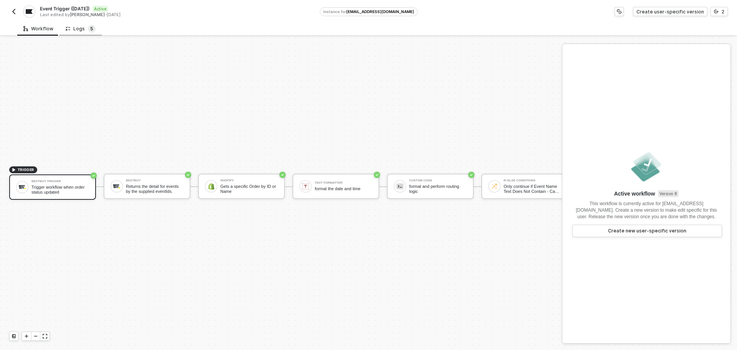
click at [88, 30] on sup "5" at bounding box center [92, 29] width 8 height 8
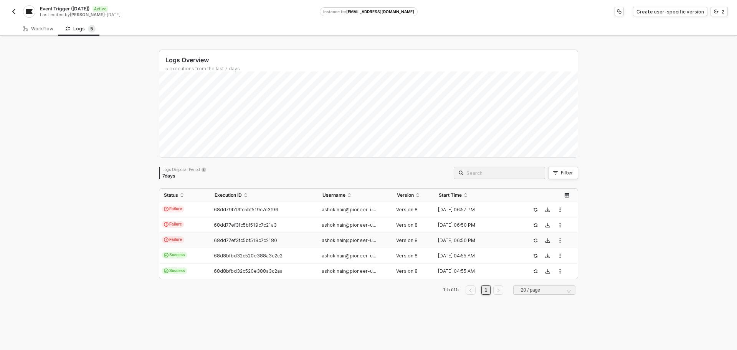
click at [234, 236] on td "68dd77ef3fc5bf519c7c2180" at bounding box center [263, 240] width 107 height 15
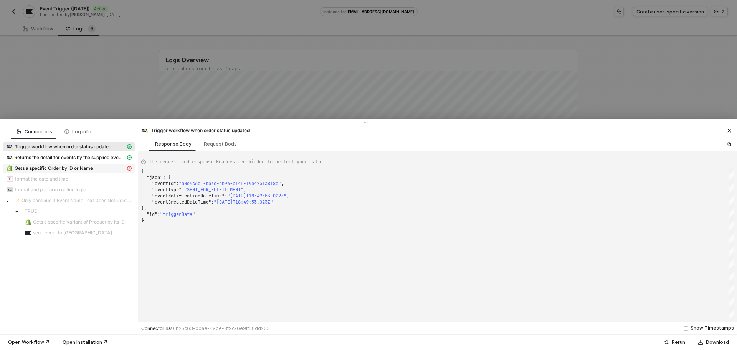
click at [114, 169] on div "Gets a specific Order by ID or Name" at bounding box center [65, 168] width 119 height 7
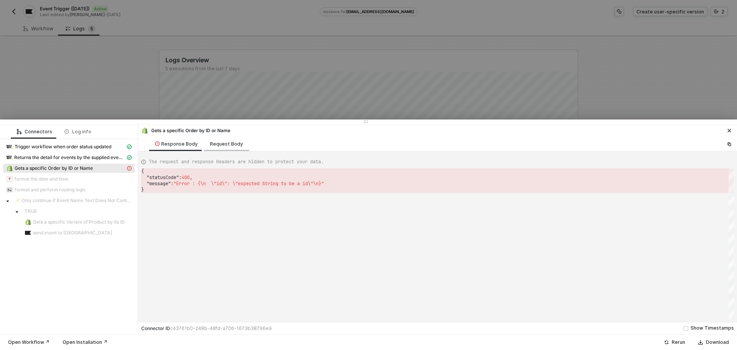
click at [221, 146] on div "Request Body" at bounding box center [226, 144] width 33 height 6
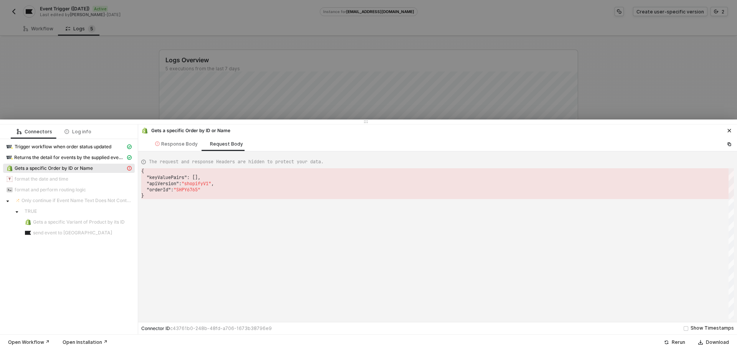
scroll to position [0, 2]
click at [181, 158] on span "The request and response Headers are hidden to protect your data." at bounding box center [236, 161] width 175 height 7
click at [178, 148] on div "Response Body" at bounding box center [176, 144] width 55 height 14
type textarea "{ "statusCode": 400, "message": "Error : {\n \"id\": \"expected String to be a …"
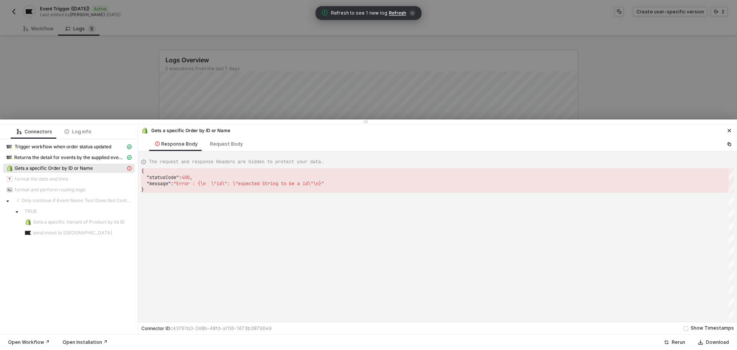
click at [141, 42] on div at bounding box center [368, 175] width 737 height 350
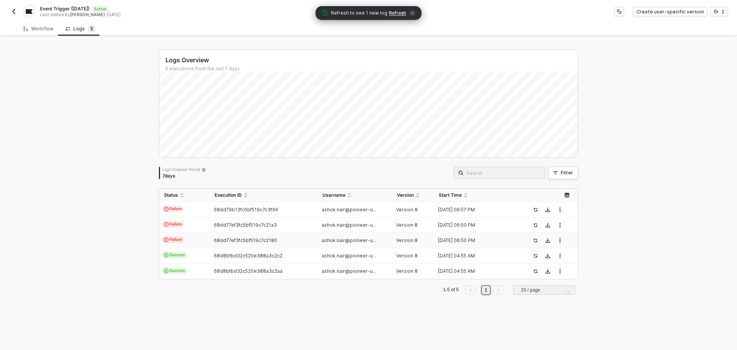
click at [15, 8] on button "button" at bounding box center [13, 11] width 9 height 9
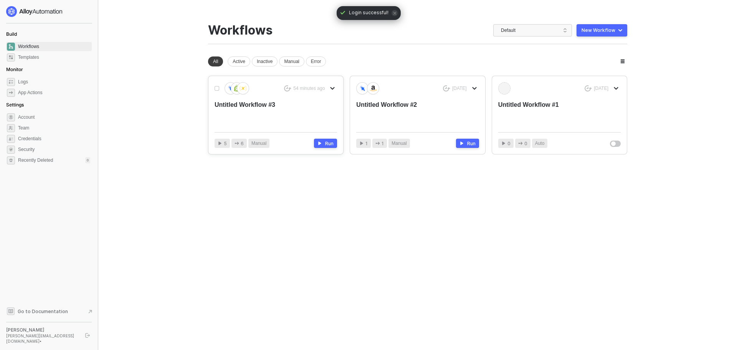
click at [256, 119] on div "Untitled Workflow #3" at bounding box center [263, 113] width 98 height 25
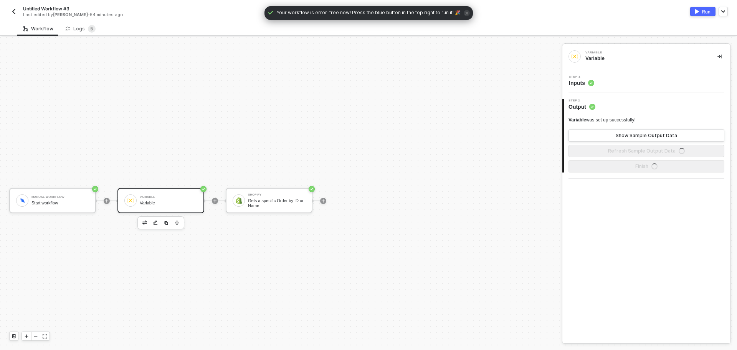
scroll to position [14, 0]
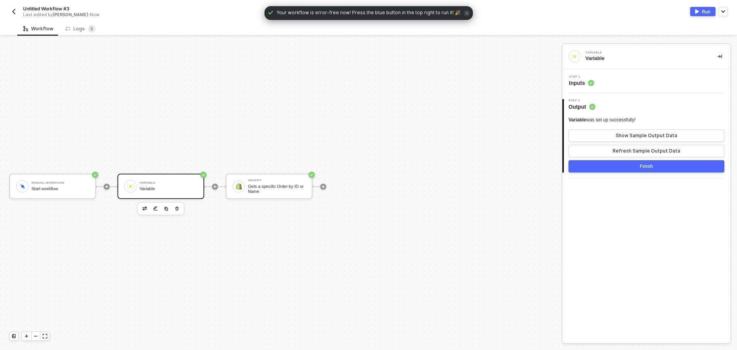
click at [619, 79] on div "Step 1 Inputs" at bounding box center [647, 81] width 166 height 12
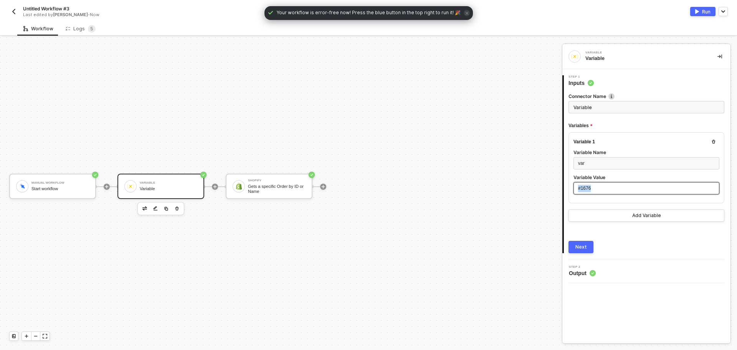
drag, startPoint x: 604, startPoint y: 190, endPoint x: 573, endPoint y: 190, distance: 30.3
click at [574, 190] on div "#1676" at bounding box center [646, 188] width 146 height 12
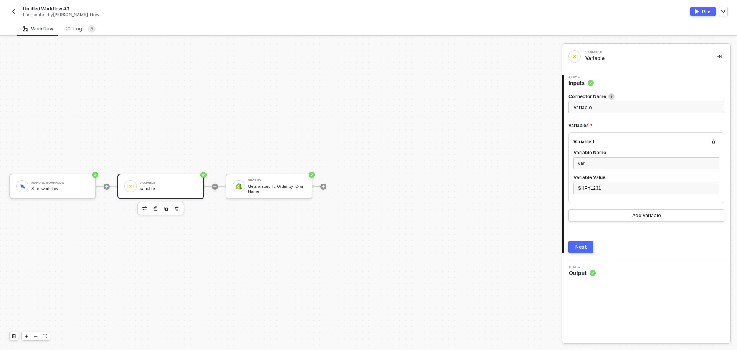
click at [579, 241] on button "Next" at bounding box center [580, 247] width 25 height 12
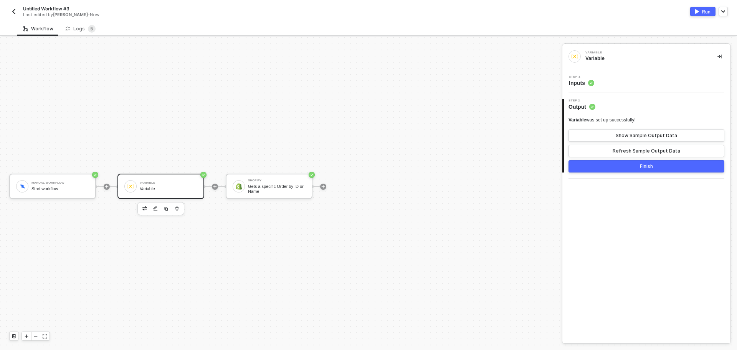
click at [702, 12] on div "Run" at bounding box center [706, 11] width 8 height 7
click at [71, 34] on div "Logs 5" at bounding box center [80, 28] width 42 height 14
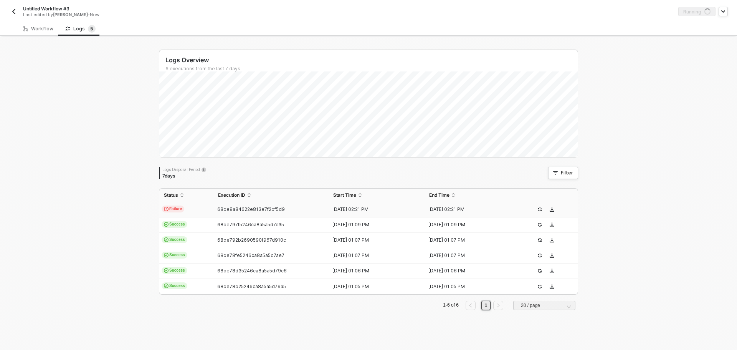
click at [250, 214] on td "68de8a84622e813e7f2bf5d9" at bounding box center [270, 209] width 115 height 15
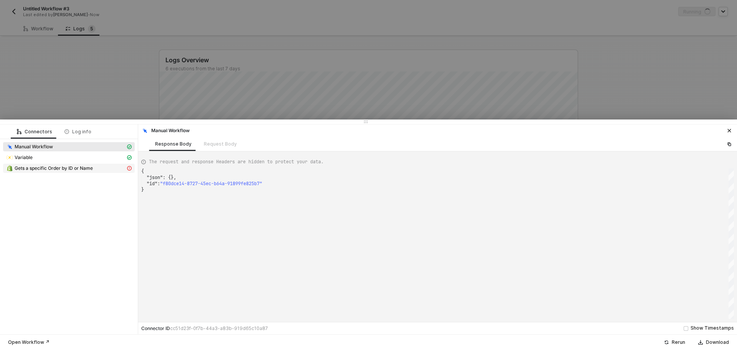
click at [74, 168] on span "Gets a specific Order by ID or Name" at bounding box center [54, 168] width 78 height 6
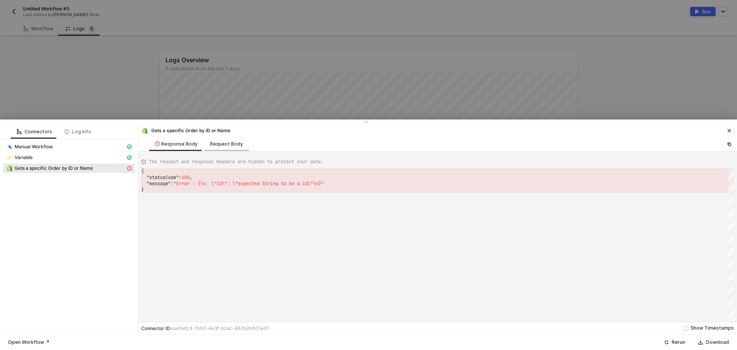
click at [221, 138] on div "Request Body" at bounding box center [226, 144] width 45 height 14
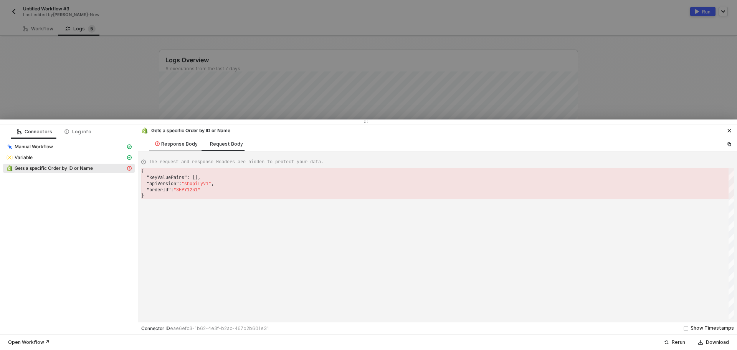
click at [174, 144] on div "Response Body" at bounding box center [176, 144] width 43 height 6
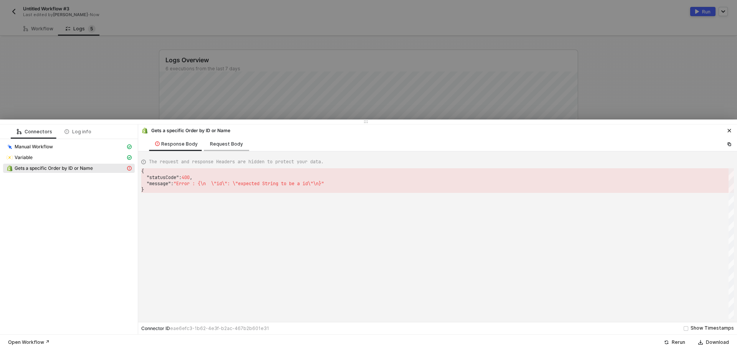
click at [225, 147] on div "Request Body" at bounding box center [226, 144] width 45 height 14
type textarea "{ "keyValuePairs": [], "apiVersion": "shopifyV1", "orderId": "SHPY1231" }"
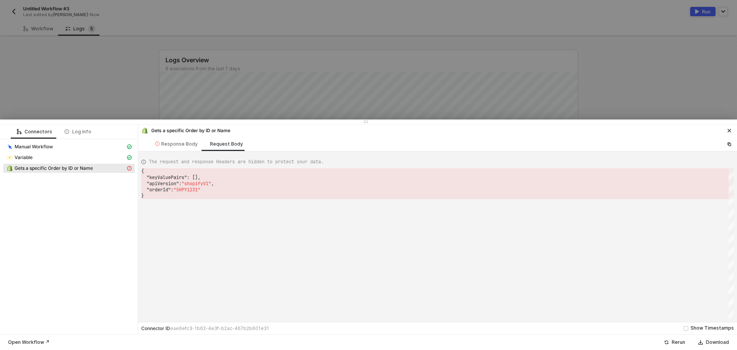
click at [157, 251] on div "{ "keyValuePairs" : [], "apiVersion" : "shopifyV1" , "orderId" : "SHPY1231" }" at bounding box center [437, 243] width 592 height 150
click at [105, 97] on div at bounding box center [368, 175] width 737 height 350
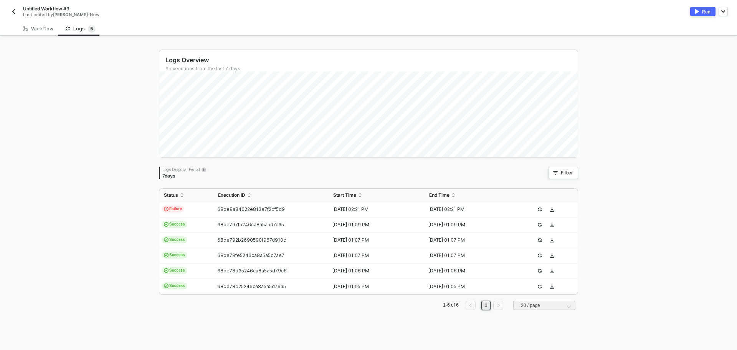
click at [93, 243] on div "Logs Overview 6 executions from the last 7 days Sat 27 Success 0 Failure 0 Logs…" at bounding box center [368, 193] width 737 height 312
click at [33, 23] on div "Workflow" at bounding box center [38, 28] width 42 height 14
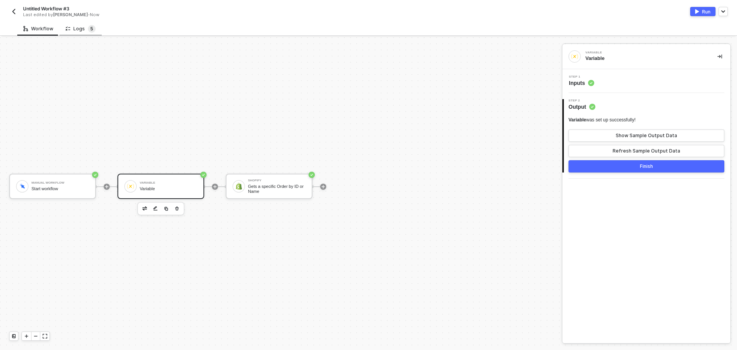
click at [88, 27] on sup "5" at bounding box center [92, 29] width 8 height 8
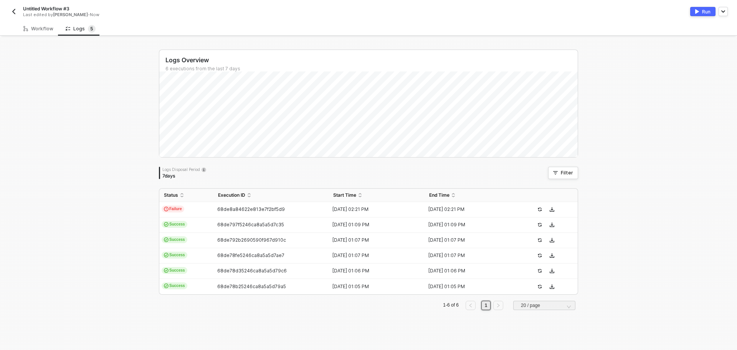
click at [126, 169] on div "Logs Overview 6 executions from the last 7 days Fri 26 Success 0 Failure 0 Logs…" at bounding box center [368, 193] width 737 height 312
click at [241, 225] on span "68de797f5246ca8a5a5d7c35" at bounding box center [250, 224] width 67 height 6
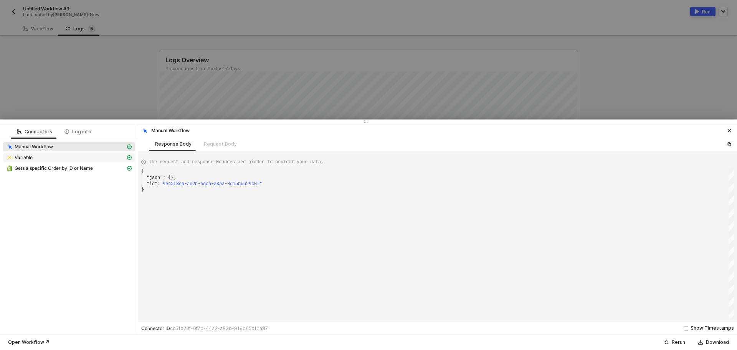
click at [49, 153] on span "Variable" at bounding box center [69, 157] width 132 height 9
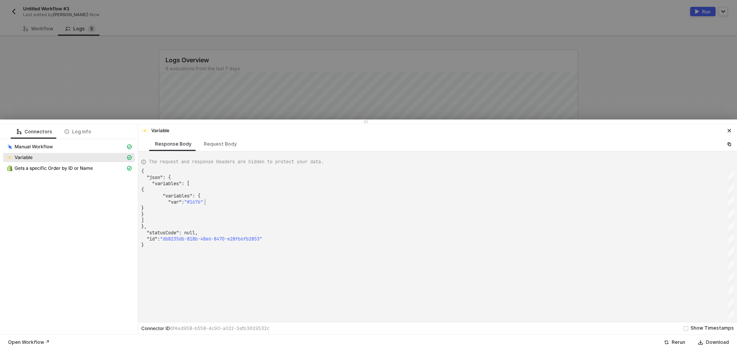
scroll to position [0, 0]
drag, startPoint x: 205, startPoint y: 200, endPoint x: 190, endPoint y: 202, distance: 15.0
drag, startPoint x: 225, startPoint y: 144, endPoint x: 260, endPoint y: 138, distance: 35.9
click at [225, 145] on div "Request Body" at bounding box center [220, 144] width 33 height 6
click at [55, 167] on span "Gets a specific Order by ID or Name" at bounding box center [54, 168] width 78 height 6
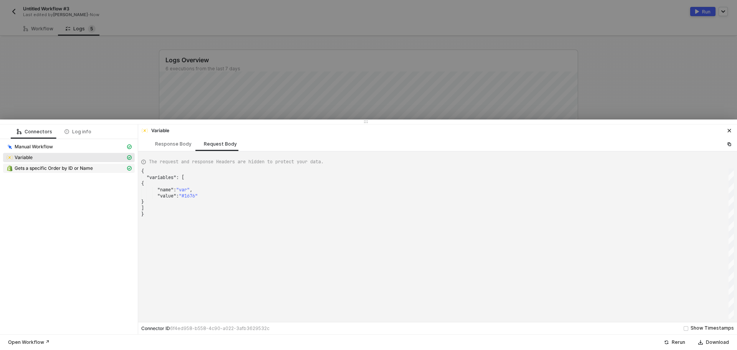
type textarea "{ "json": { "order": { "id": 2792767586464, "admin_graphql_api_id": "gid://shop…"
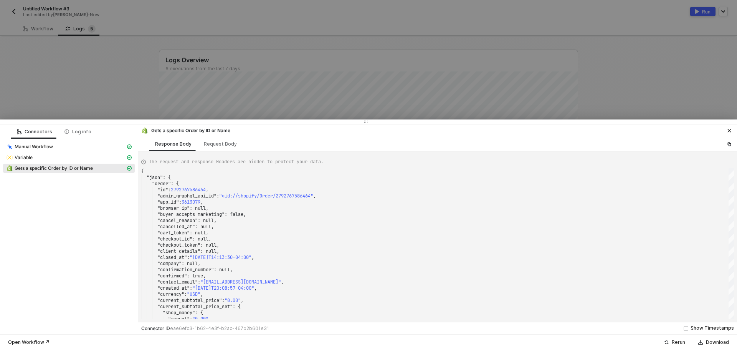
click at [88, 80] on div at bounding box center [368, 175] width 737 height 350
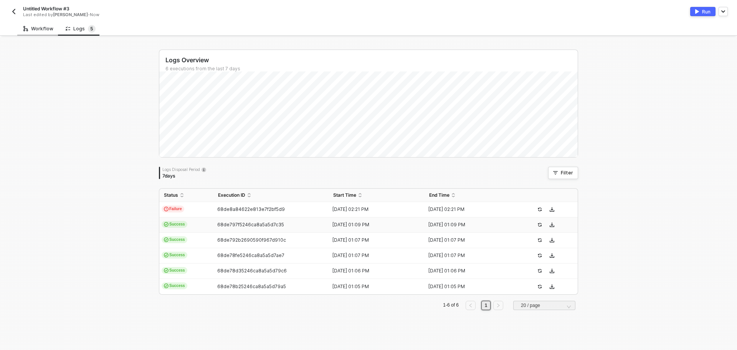
click at [42, 30] on div "Workflow" at bounding box center [38, 29] width 30 height 6
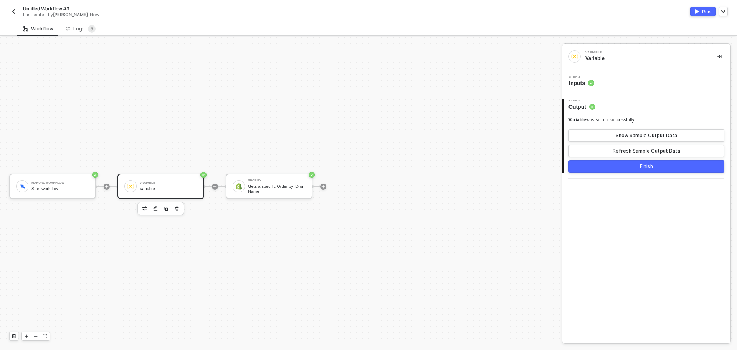
click at [619, 81] on div "Step 1 Inputs" at bounding box center [647, 81] width 166 height 12
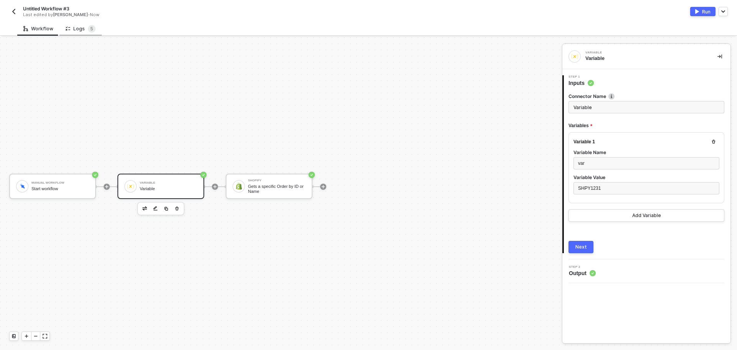
click at [82, 32] on div "Logs 5" at bounding box center [81, 29] width 30 height 8
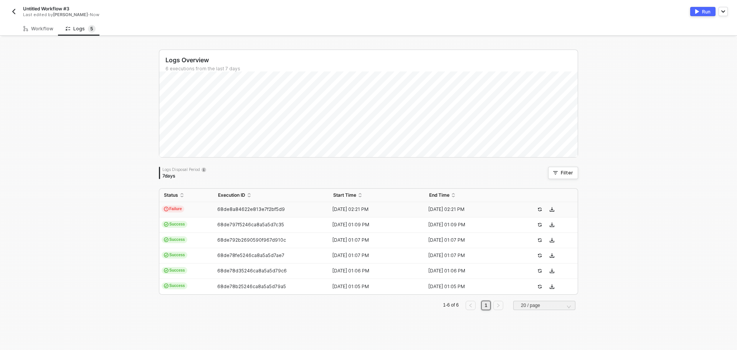
click at [276, 210] on span "68de8a84622e813e7f2bf5d9" at bounding box center [251, 209] width 68 height 6
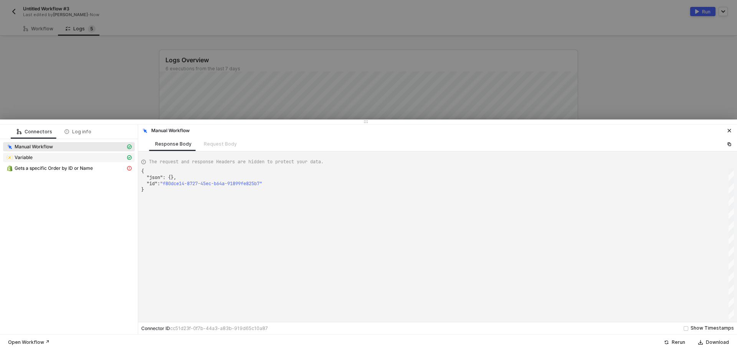
click at [83, 160] on div "Variable" at bounding box center [65, 157] width 119 height 7
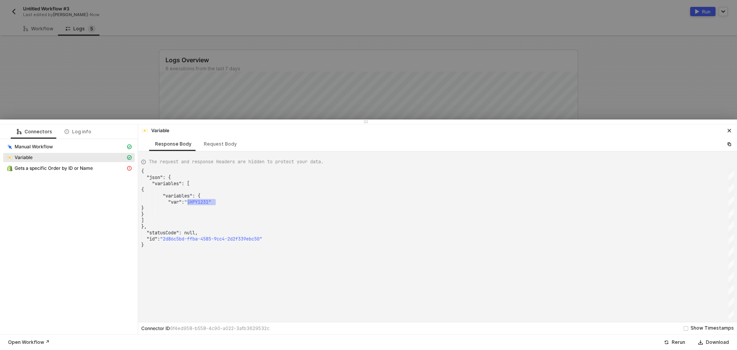
drag, startPoint x: 210, startPoint y: 202, endPoint x: 188, endPoint y: 201, distance: 21.9
click at [93, 168] on span "Gets a specific Order by ID or Name" at bounding box center [54, 168] width 78 height 6
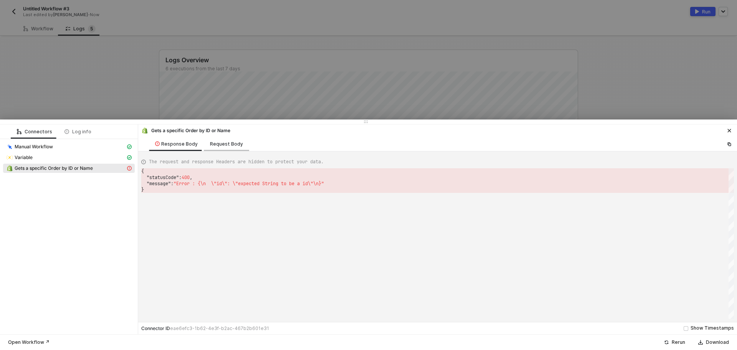
click at [227, 141] on div "Request Body" at bounding box center [226, 144] width 33 height 6
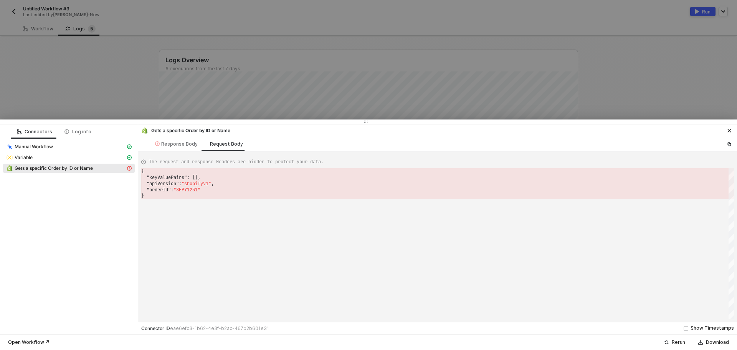
scroll to position [0, 2]
click at [170, 146] on div "Response Body" at bounding box center [176, 144] width 43 height 6
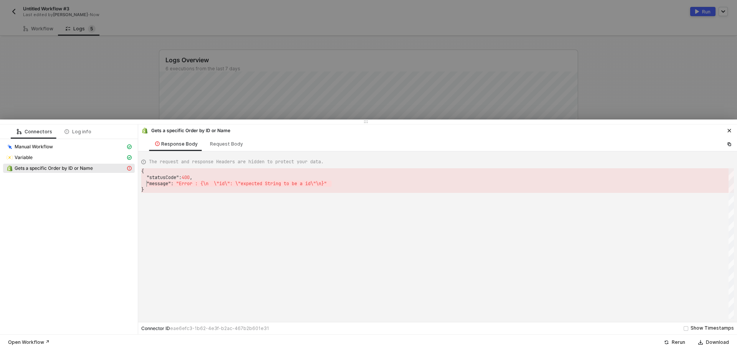
drag, startPoint x: 330, startPoint y: 184, endPoint x: 146, endPoint y: 182, distance: 183.4
click at [360, 190] on div "}" at bounding box center [437, 189] width 592 height 6
drag, startPoint x: 329, startPoint y: 183, endPoint x: 143, endPoint y: 184, distance: 186.5
click at [230, 142] on div "Request Body" at bounding box center [226, 144] width 33 height 6
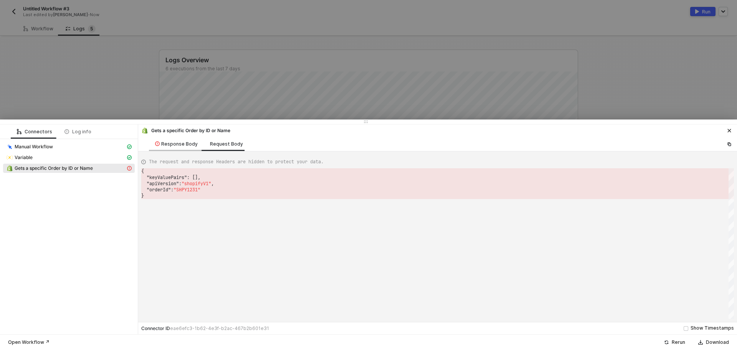
click at [187, 148] on div "Response Body" at bounding box center [176, 144] width 55 height 14
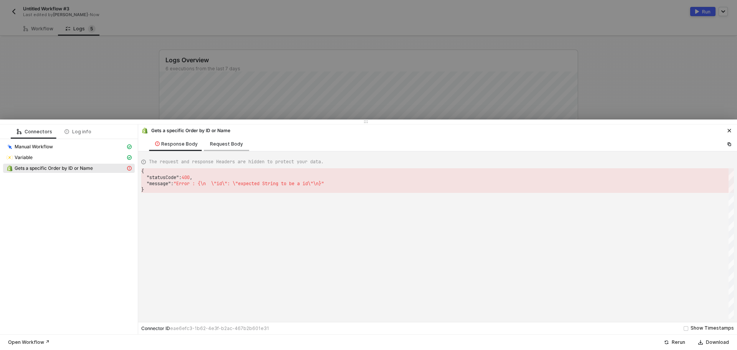
click at [233, 145] on div "Request Body" at bounding box center [226, 144] width 33 height 6
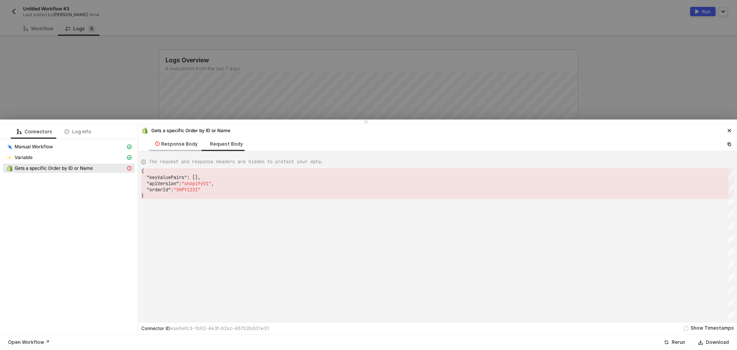
click at [181, 149] on div "Response Body" at bounding box center [176, 144] width 55 height 14
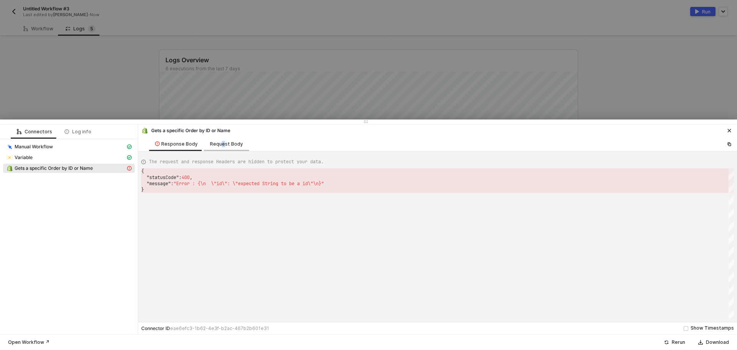
click at [220, 146] on div "Request Body" at bounding box center [226, 144] width 33 height 6
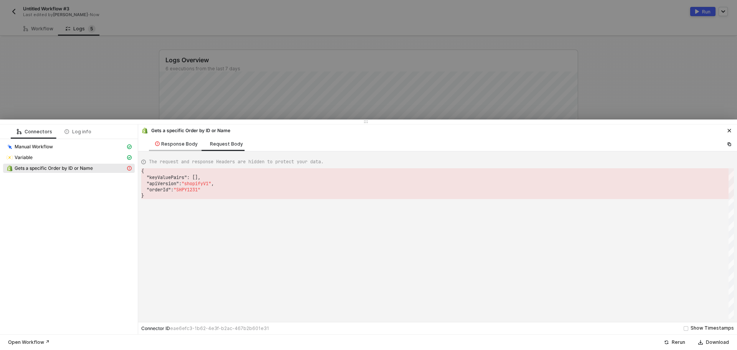
click at [177, 141] on div "Response Body" at bounding box center [176, 144] width 43 height 6
type textarea "{ "statusCode": 400, "message": "Error : {\n \"id\": \"expected String to be a …"
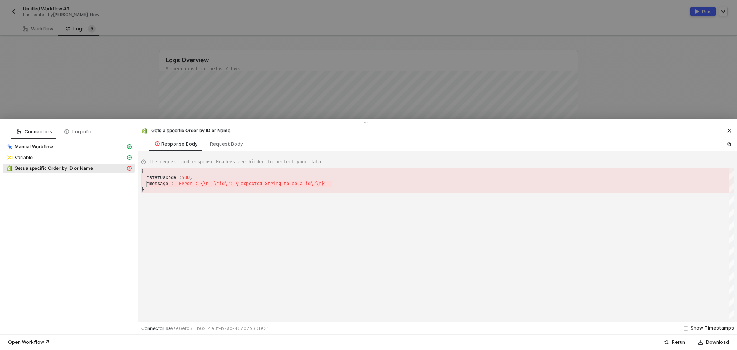
drag, startPoint x: 333, startPoint y: 185, endPoint x: 145, endPoint y: 184, distance: 187.6
drag, startPoint x: 101, startPoint y: 74, endPoint x: 59, endPoint y: 34, distance: 58.6
click at [101, 73] on div at bounding box center [368, 175] width 737 height 350
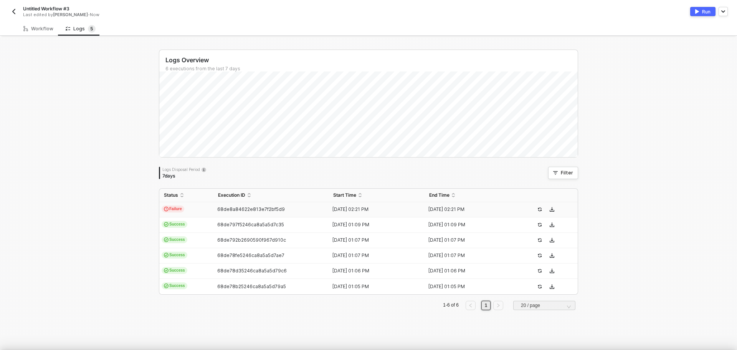
click at [41, 25] on div "Workflow" at bounding box center [38, 28] width 42 height 14
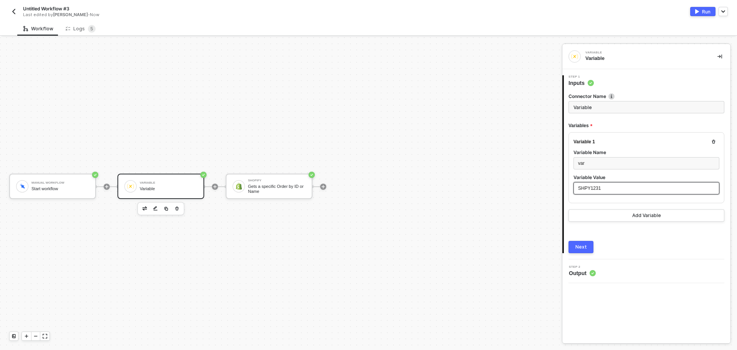
click at [611, 188] on div "SHPY1231" at bounding box center [646, 188] width 137 height 7
drag, startPoint x: 611, startPoint y: 188, endPoint x: 549, endPoint y: 186, distance: 61.8
click at [549, 186] on div "Manual Workflow Start workflow Variable Variable Shopify Gets a specific Order …" at bounding box center [368, 193] width 737 height 312
click at [199, 87] on div "Manual Workflow Start workflow Variable Variable Shopify Gets a specific Order …" at bounding box center [279, 186] width 558 height 327
click at [12, 8] on button "button" at bounding box center [13, 11] width 9 height 9
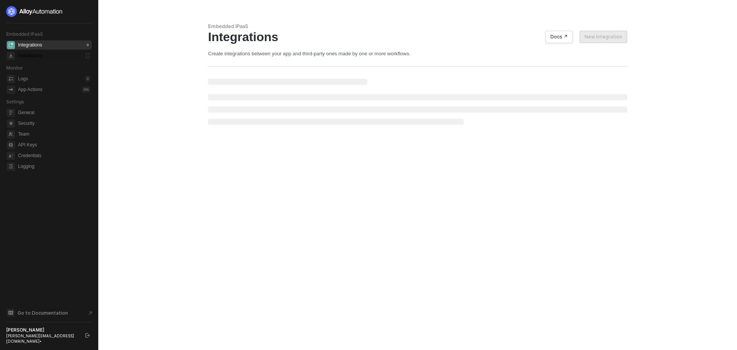
click at [50, 56] on div "Installations 0" at bounding box center [54, 55] width 72 height 9
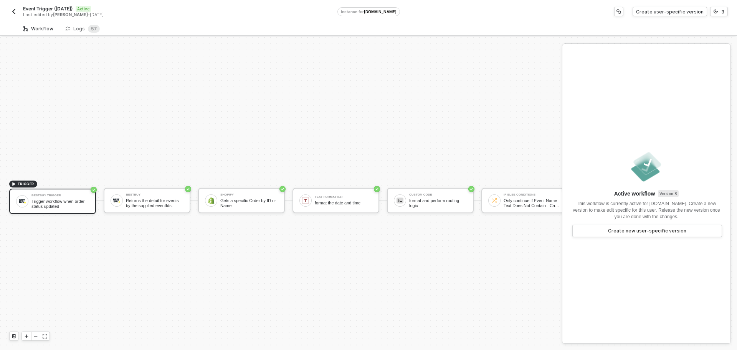
scroll to position [20, 0]
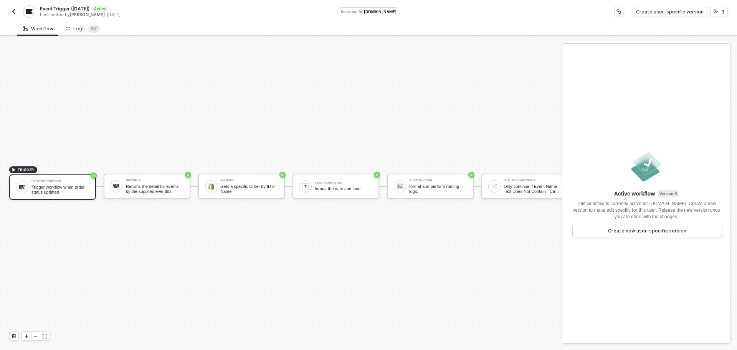
click at [16, 9] on img "button" at bounding box center [14, 11] width 6 height 6
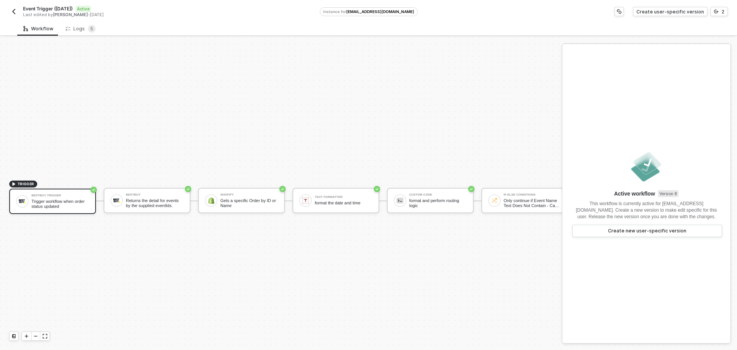
scroll to position [20, 0]
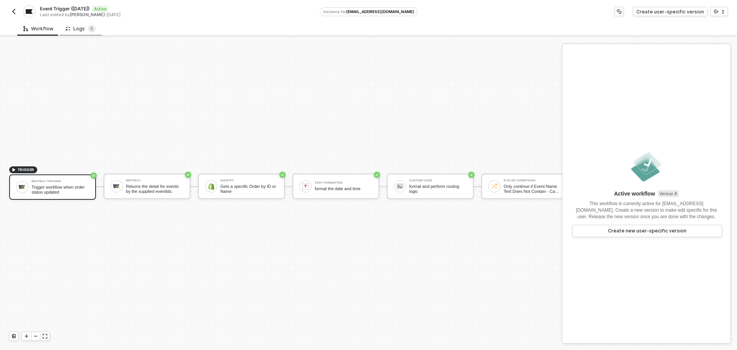
click at [81, 29] on div "Logs 5" at bounding box center [81, 29] width 30 height 8
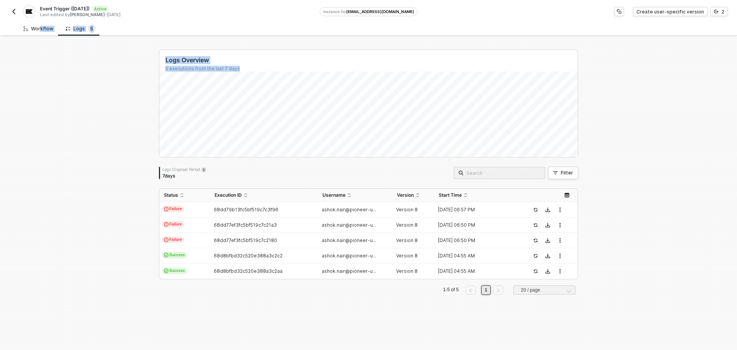
click at [178, 151] on div "Workflow Logs 5 TRIGGER BestBuy Trigger Trigger workflow when order status upda…" at bounding box center [368, 185] width 737 height 328
click at [216, 253] on span "68d8bfbd32c520e388a3c2c2" at bounding box center [248, 255] width 69 height 6
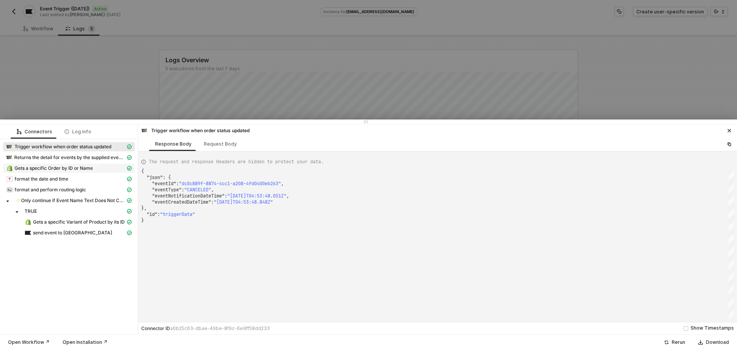
click at [100, 165] on div "Gets a specific Order by ID or Name" at bounding box center [65, 168] width 119 height 7
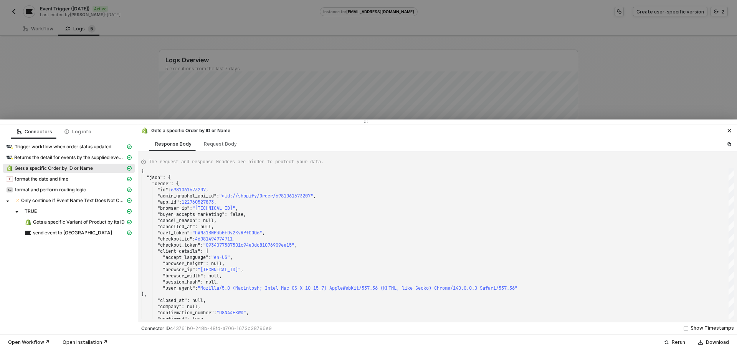
click at [223, 153] on div "The request and response Headers are hidden to protect your data. { "json" : { …" at bounding box center [437, 236] width 599 height 170
click at [224, 147] on div "Request Body" at bounding box center [220, 144] width 45 height 14
type textarea "{ "keyValuePairs": [], "apiVersion": "shopifyV1", "status": "open", "financialS…"
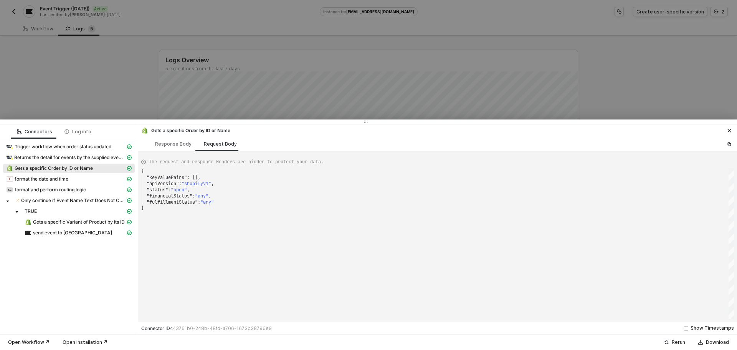
scroll to position [0, 2]
drag, startPoint x: 232, startPoint y: 201, endPoint x: 137, endPoint y: 177, distance: 98.0
click at [205, 190] on div ""status" : "open" ," at bounding box center [437, 189] width 592 height 6
click at [232, 188] on div ""status" : "open" ," at bounding box center [437, 189] width 592 height 6
click at [236, 183] on div ""apiVersion" : "shopifyV1" ," at bounding box center [437, 183] width 592 height 6
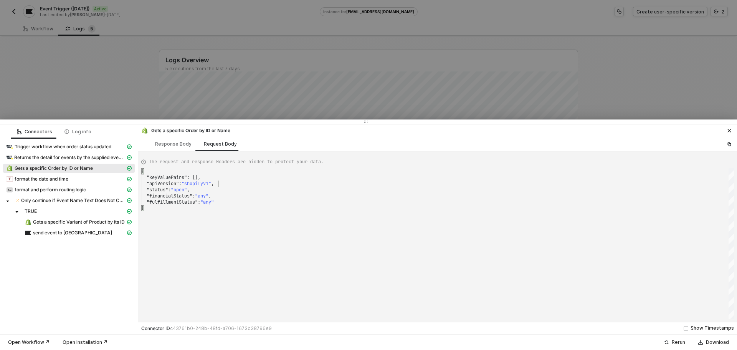
click at [120, 65] on div at bounding box center [368, 175] width 737 height 350
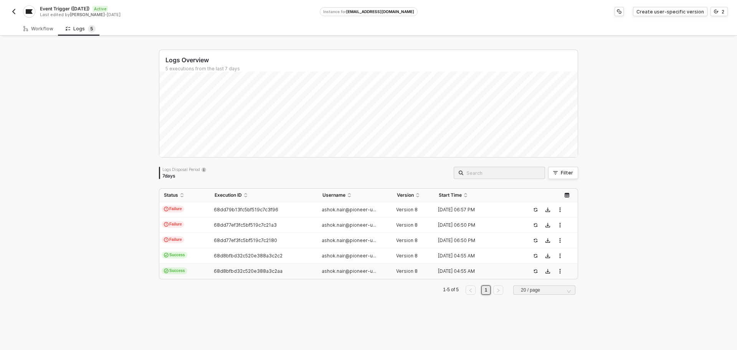
click at [262, 269] on span "68d8bfbd32c520e388a3c2aa" at bounding box center [248, 271] width 69 height 6
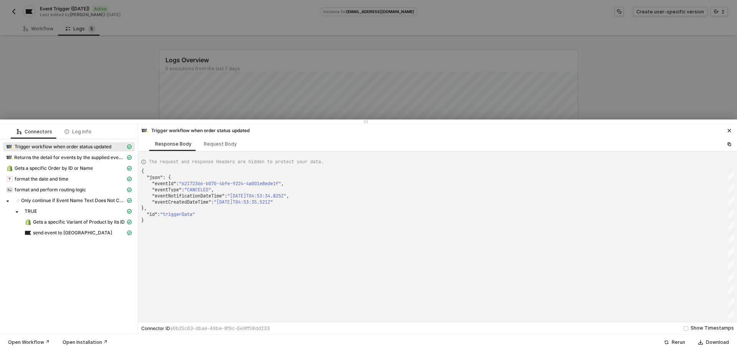
click at [214, 151] on div "Trigger workflow when order status updated Response Body Request Body" at bounding box center [437, 137] width 599 height 27
click at [216, 143] on div "Request Body" at bounding box center [220, 144] width 33 height 6
type textarea "{ "triggerEvent": "orderStatusUpdated" }"
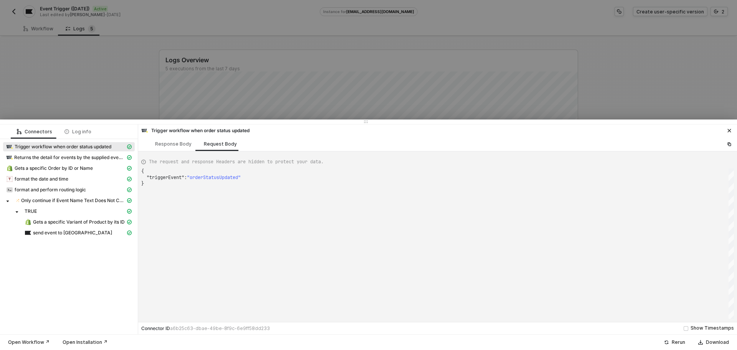
click at [108, 78] on div at bounding box center [368, 175] width 737 height 350
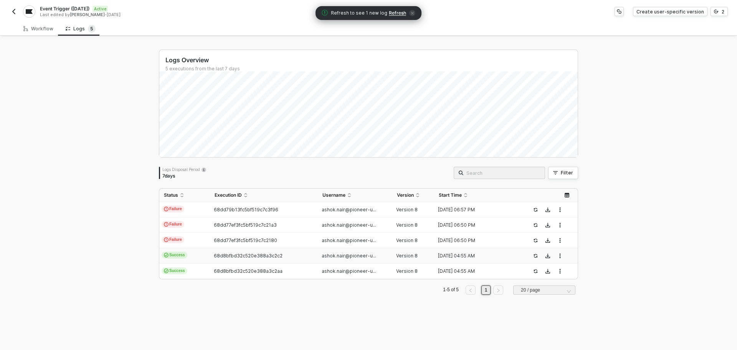
click at [233, 255] on span "68d8bfbd32c520e388a3c2c2" at bounding box center [248, 255] width 69 height 6
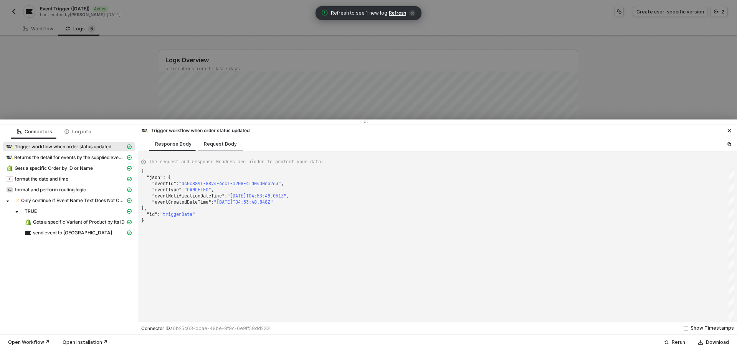
click at [211, 143] on div "Request Body" at bounding box center [220, 144] width 33 height 6
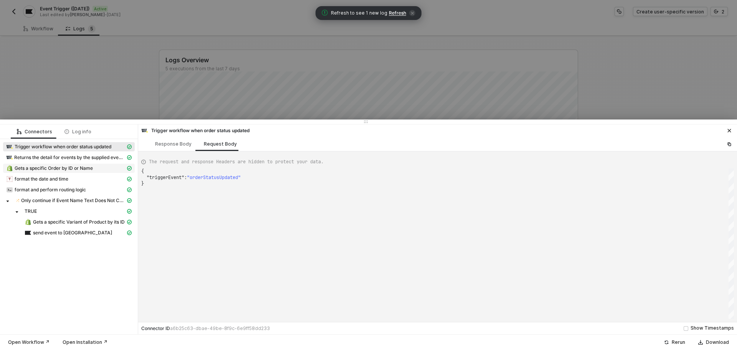
click at [106, 164] on span "Gets a specific Order by ID or Name" at bounding box center [69, 167] width 132 height 9
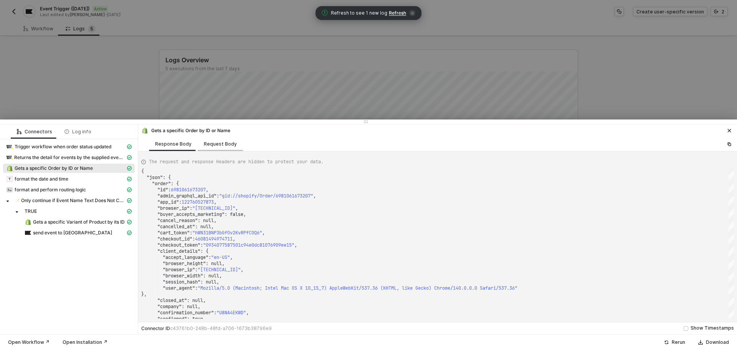
click at [223, 149] on div "Request Body" at bounding box center [220, 144] width 45 height 14
type textarea "{ "keyValuePairs": [], "apiVersion": "shopifyV1", "status": "open", "financialS…"
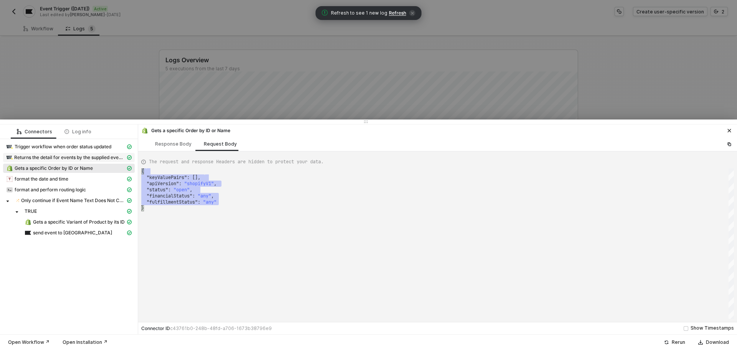
drag, startPoint x: 220, startPoint y: 202, endPoint x: 134, endPoint y: 161, distance: 95.6
drag, startPoint x: 188, startPoint y: 214, endPoint x: 123, endPoint y: 157, distance: 86.5
click at [123, 157] on div "Connectors Log info Trigger workflow when order status updated Returns the deta…" at bounding box center [368, 229] width 737 height 210
click at [74, 76] on div at bounding box center [368, 175] width 737 height 350
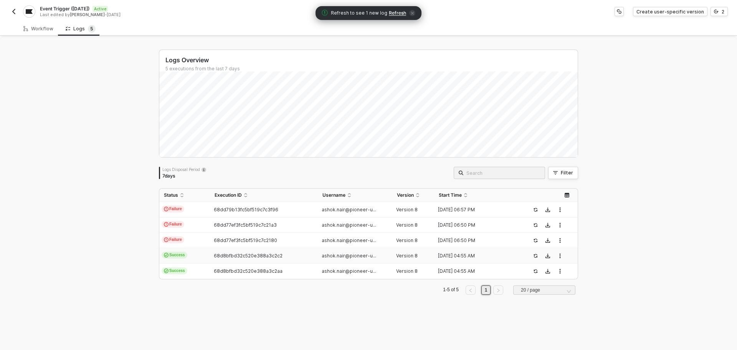
click at [222, 248] on td "68d8bfbd32c520e388a3c2c2" at bounding box center [263, 255] width 107 height 15
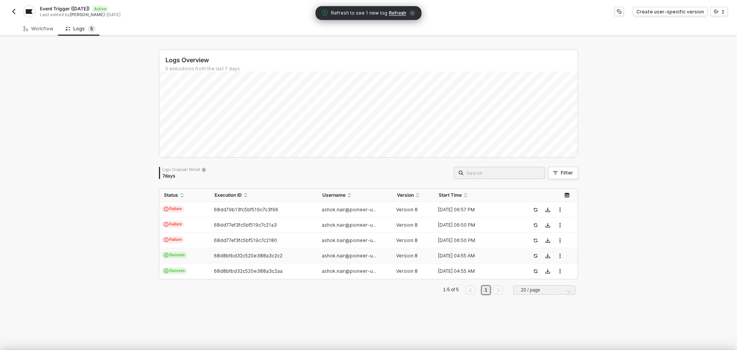
type textarea "{ "json": { "eventId": "dc0c889f-8874-4cc1-a208-4fd0400eb263", "eventType": "CA…"
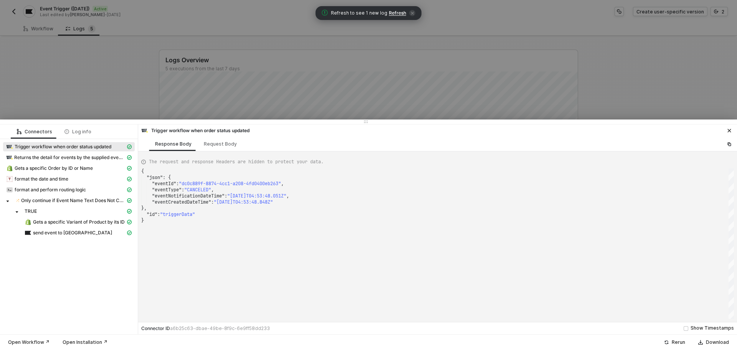
click at [129, 82] on div at bounding box center [368, 175] width 737 height 350
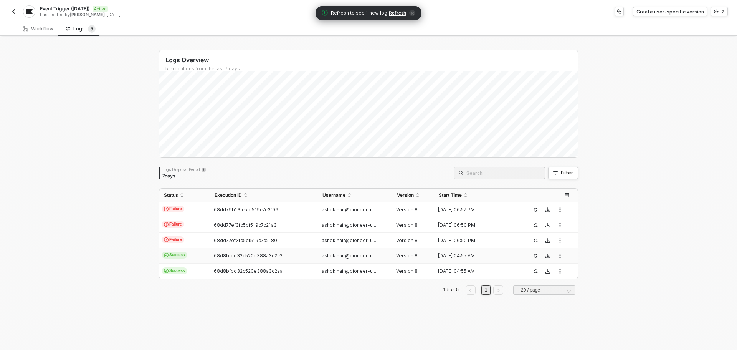
click at [15, 13] on img "button" at bounding box center [14, 11] width 6 height 6
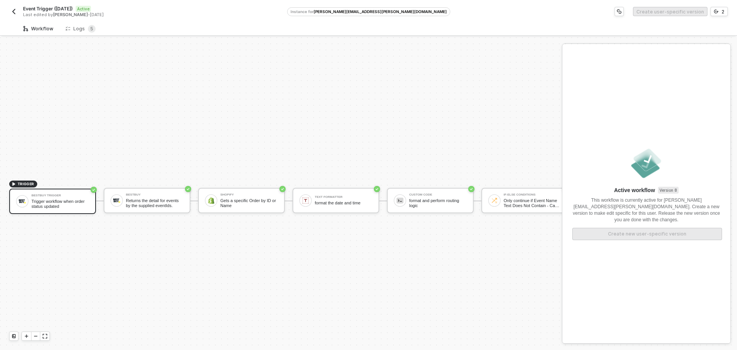
scroll to position [20, 0]
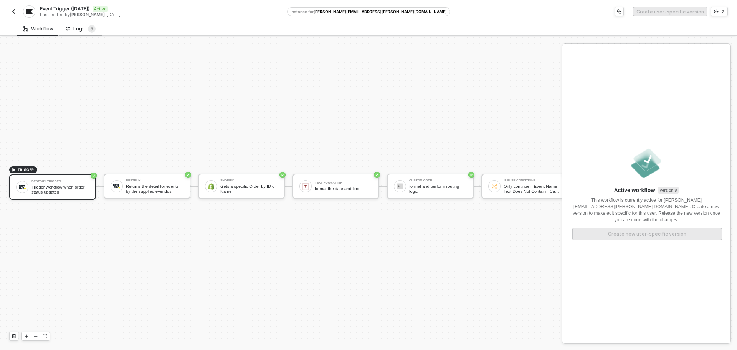
click at [88, 33] on div "Logs 5" at bounding box center [80, 28] width 42 height 14
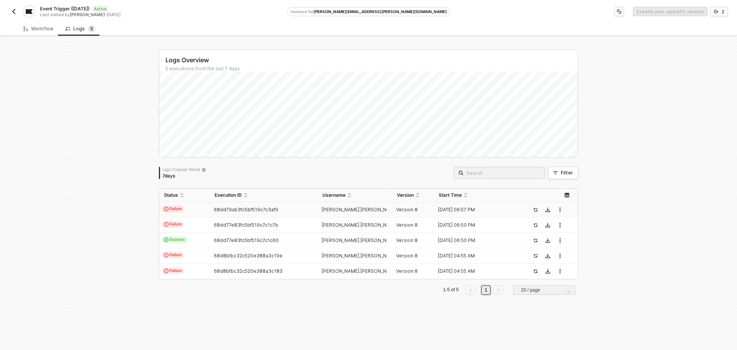
click at [207, 209] on tr "Failure 68dd79ab3fc5bf519c7c3af9 [PERSON_NAME].[PERSON_NAME]@[PERSON_NAME]... V…" at bounding box center [368, 209] width 418 height 15
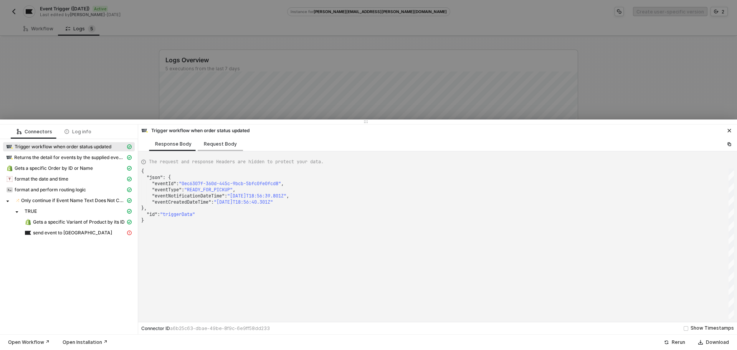
click at [205, 142] on div "Request Body" at bounding box center [220, 144] width 33 height 6
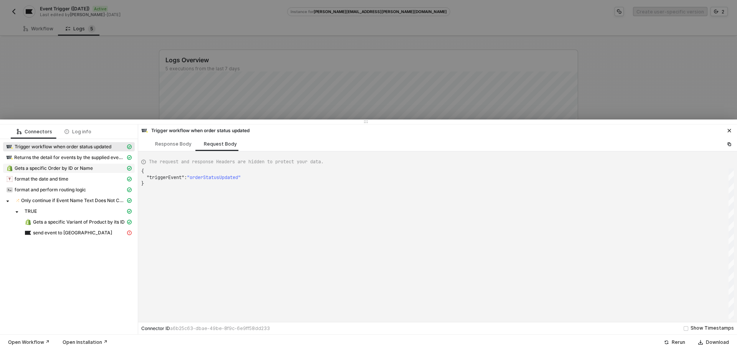
click at [97, 168] on div "Gets a specific Order by ID or Name" at bounding box center [65, 168] width 119 height 7
type textarea "{ "json": { "order": { "id": 16361587179889, "admin_graphql_api_id": "gid://sho…"
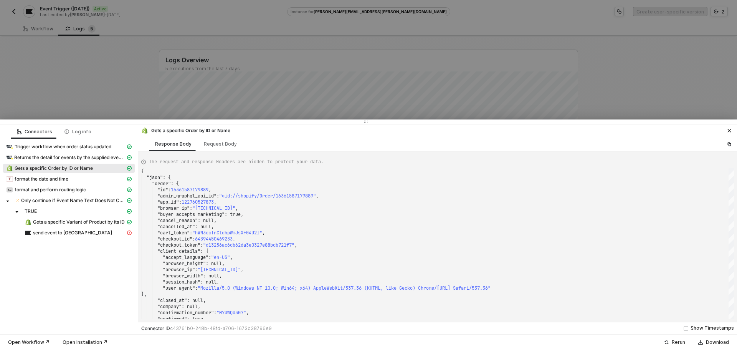
click at [152, 97] on div at bounding box center [368, 175] width 737 height 350
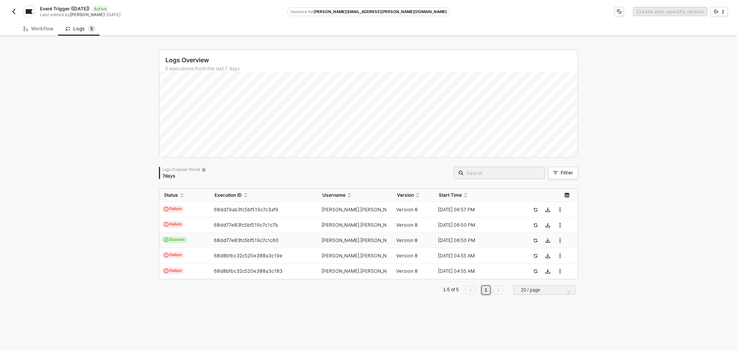
click at [201, 240] on td "Success" at bounding box center [184, 240] width 51 height 15
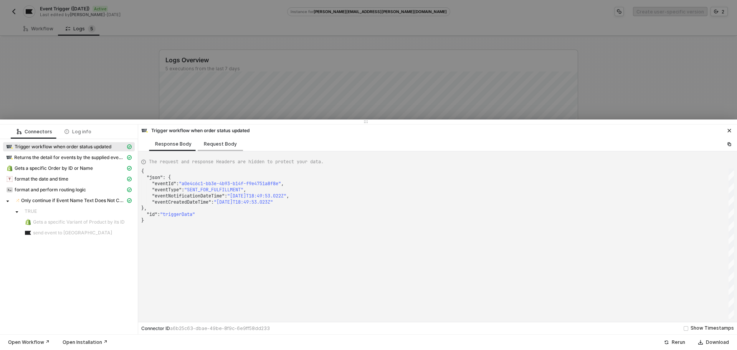
click at [223, 147] on div "Request Body" at bounding box center [220, 144] width 33 height 6
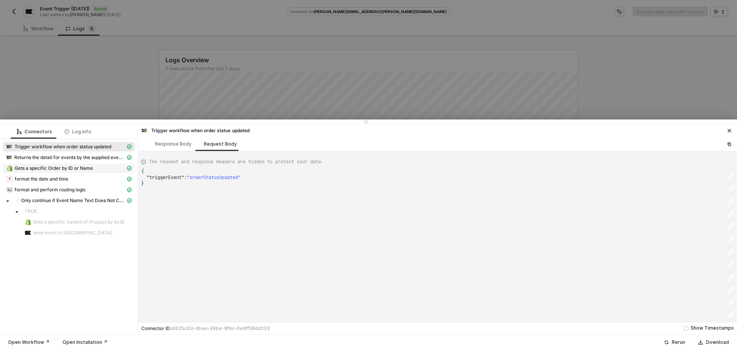
click at [91, 170] on span "Gets a specific Order by ID or Name" at bounding box center [54, 168] width 78 height 6
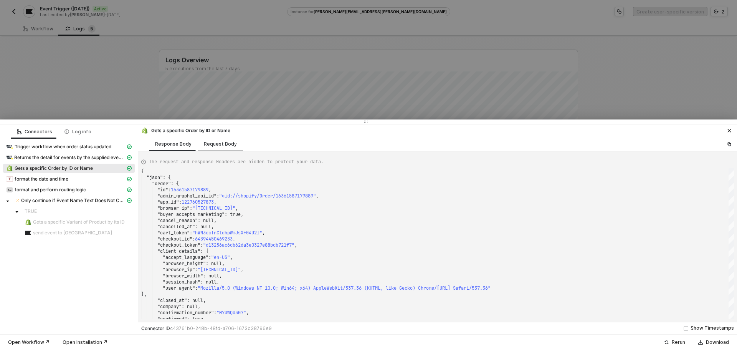
click at [225, 147] on div "Request Body" at bounding box center [220, 144] width 45 height 14
type textarea "{ "keyValuePairs": [], "apiVersion": "shopifyV1", "orderId": "SHPY6765" }"
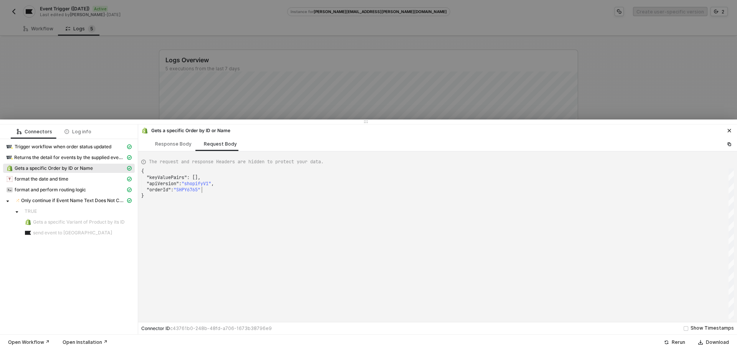
scroll to position [0, 2]
drag, startPoint x: 202, startPoint y: 192, endPoint x: 186, endPoint y: 192, distance: 16.1
click at [84, 85] on div at bounding box center [368, 175] width 737 height 350
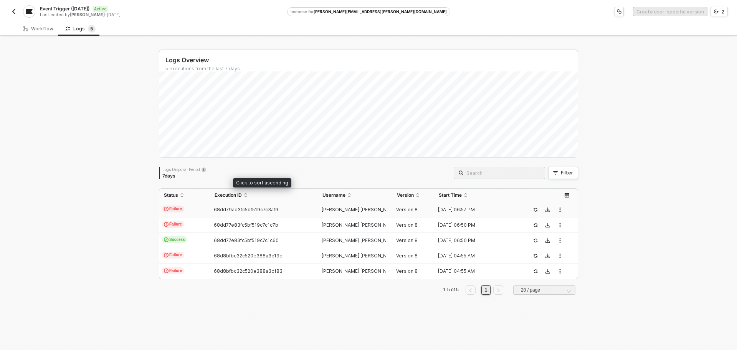
click at [232, 221] on td "68dd77e83fc5bf519c7c1c7b" at bounding box center [263, 224] width 107 height 15
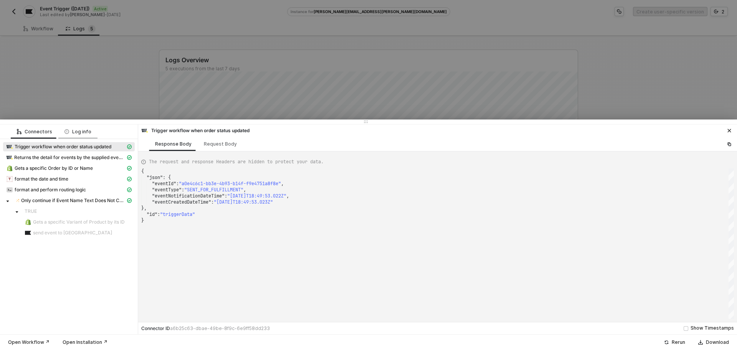
click at [84, 137] on div "Log info" at bounding box center [77, 131] width 39 height 14
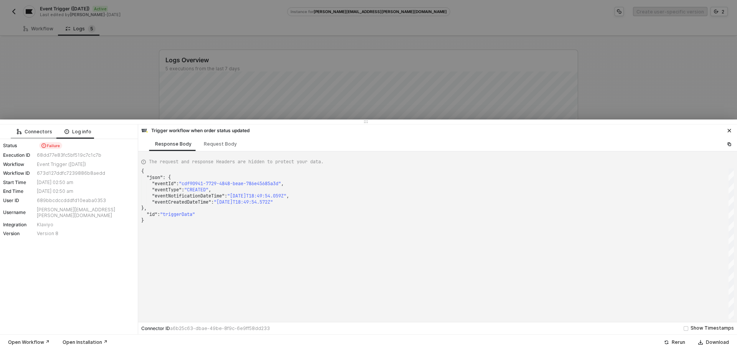
click at [27, 126] on div "Connectors" at bounding box center [35, 131] width 48 height 14
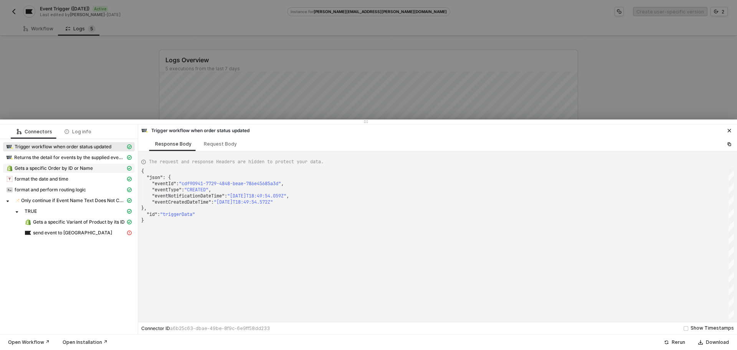
click at [99, 163] on span "Gets a specific Order by ID or Name" at bounding box center [69, 167] width 132 height 9
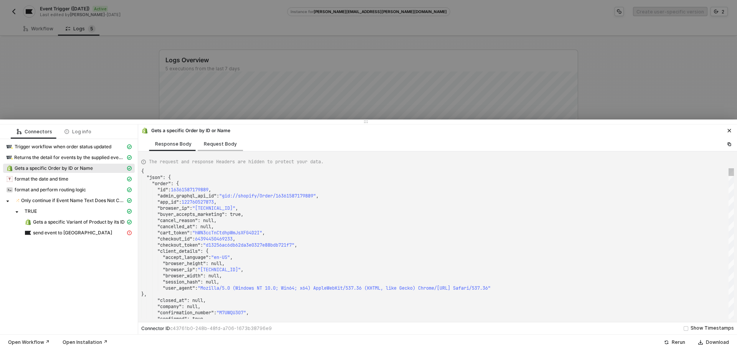
click at [213, 142] on div "Request Body" at bounding box center [220, 144] width 33 height 6
type textarea "{ "keyValuePairs": [], "apiVersion": "shopifyV1", "status": "open", "financialS…"
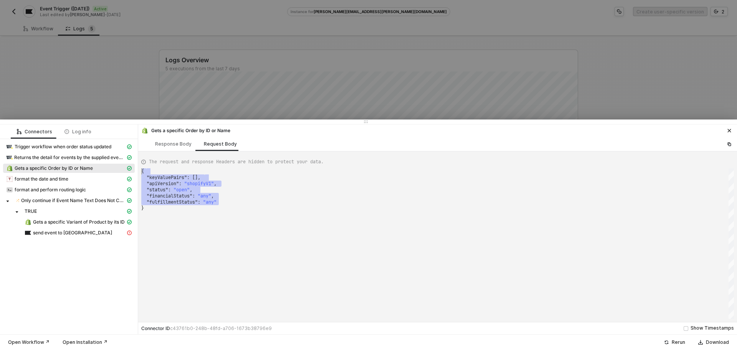
drag, startPoint x: 221, startPoint y: 198, endPoint x: 138, endPoint y: 170, distance: 87.8
click at [178, 208] on div "}" at bounding box center [437, 208] width 592 height 6
drag, startPoint x: 178, startPoint y: 208, endPoint x: 131, endPoint y: 159, distance: 67.9
click at [89, 93] on div at bounding box center [368, 175] width 737 height 350
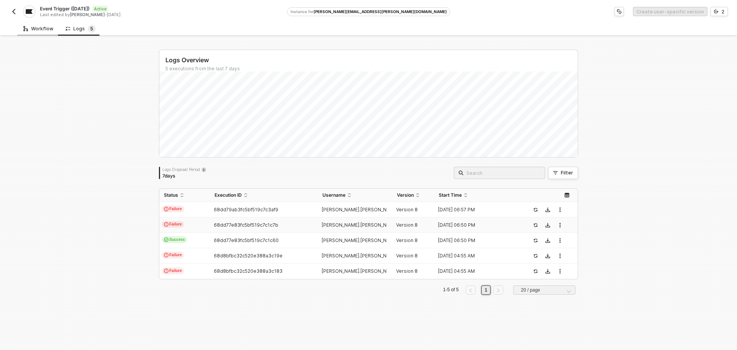
click at [38, 29] on div "Workflow" at bounding box center [38, 29] width 30 height 6
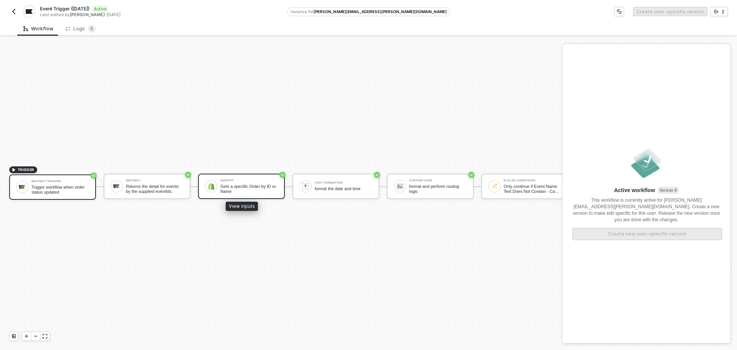
click at [232, 184] on div "Gets a specific Order by ID or Name" at bounding box center [249, 189] width 58 height 10
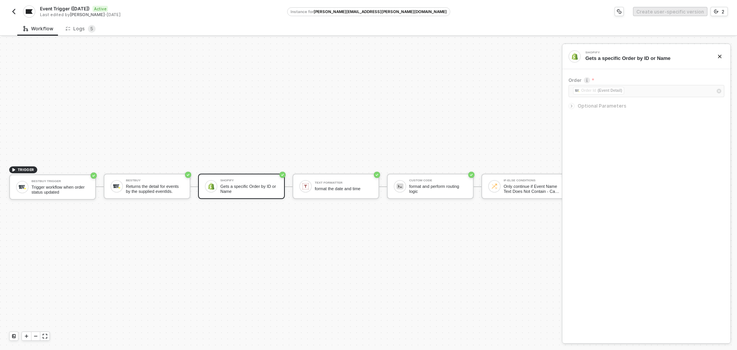
click at [576, 106] on div at bounding box center [572, 106] width 9 height 8
click at [91, 31] on sup "5" at bounding box center [92, 29] width 8 height 8
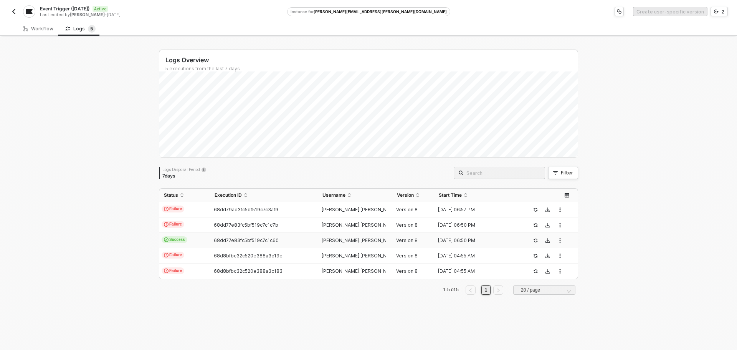
click at [219, 234] on td "68dd77e83fc5bf519c7c1c60" at bounding box center [263, 240] width 107 height 15
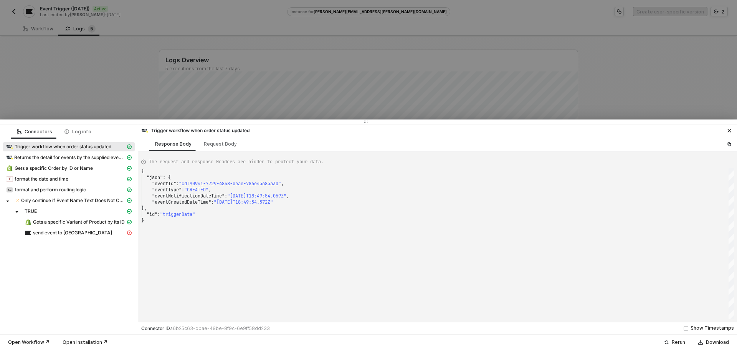
type textarea "{ "json": { "eventId": "a0e4c6c1-bb3e-4b93-b14f-f9e4751a8f8e", "eventType": "SE…"
click at [96, 79] on div at bounding box center [368, 175] width 737 height 350
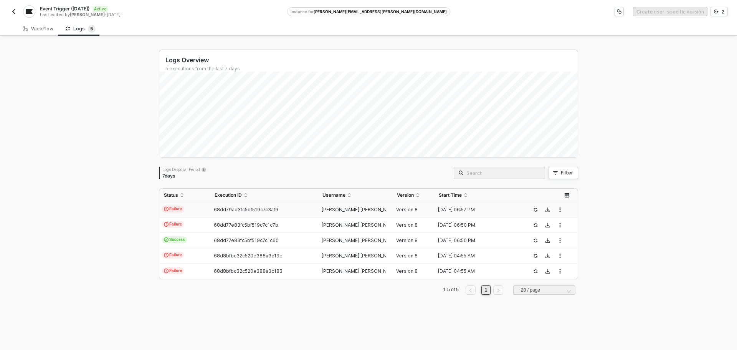
click at [241, 210] on span "68dd79ab3fc5bf519c7c3af9" at bounding box center [246, 209] width 64 height 6
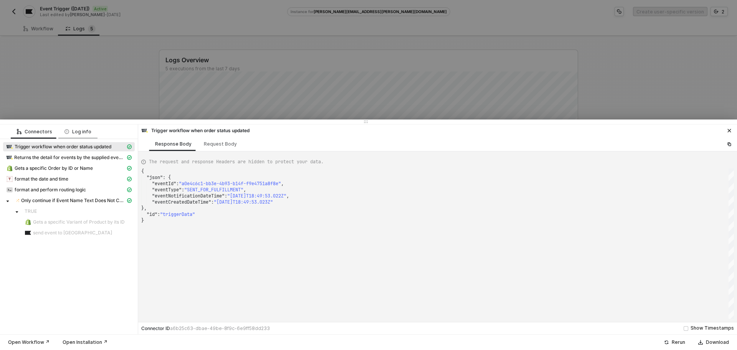
click at [87, 129] on div "Log info" at bounding box center [77, 132] width 27 height 6
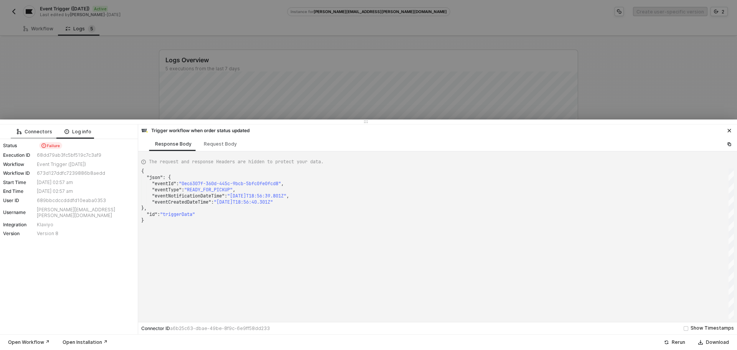
click at [52, 134] on div "Connectors" at bounding box center [35, 131] width 48 height 14
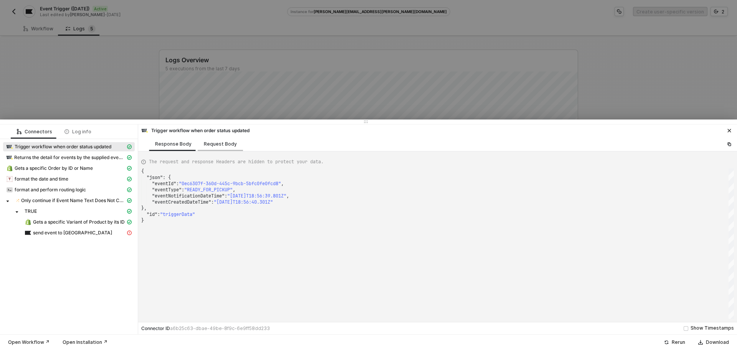
click at [226, 144] on div "Request Body" at bounding box center [220, 144] width 33 height 6
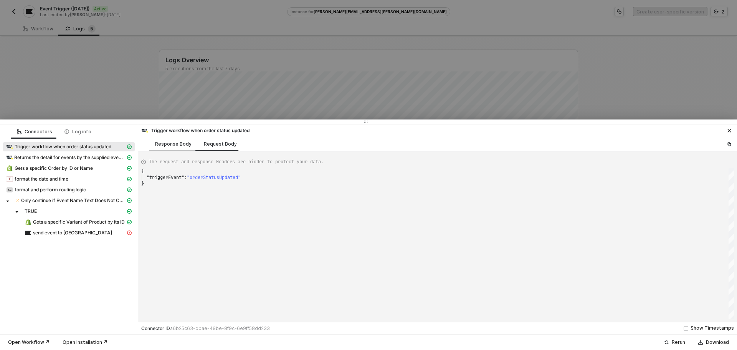
click at [175, 144] on div "Response Body" at bounding box center [173, 144] width 36 height 6
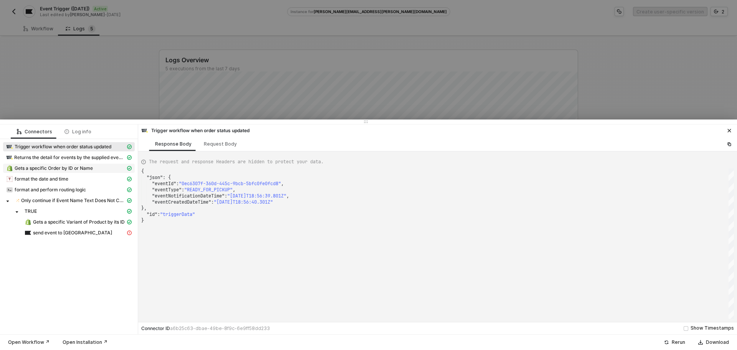
click at [76, 167] on span "Gets a specific Order by ID or Name" at bounding box center [54, 168] width 78 height 6
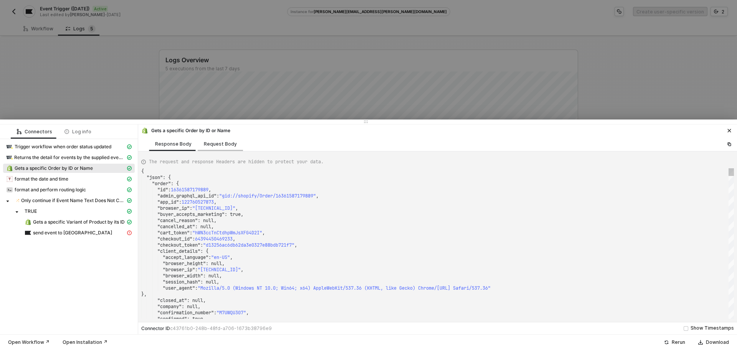
click at [207, 145] on div "Request Body" at bounding box center [220, 144] width 33 height 6
type textarea "{ "keyValuePairs": [], "apiVersion": "shopifyV1", "orderId": "SHPY6765" }"
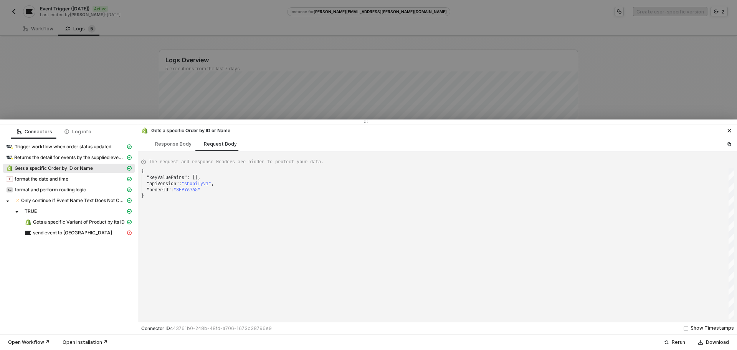
click at [131, 104] on div at bounding box center [368, 175] width 737 height 350
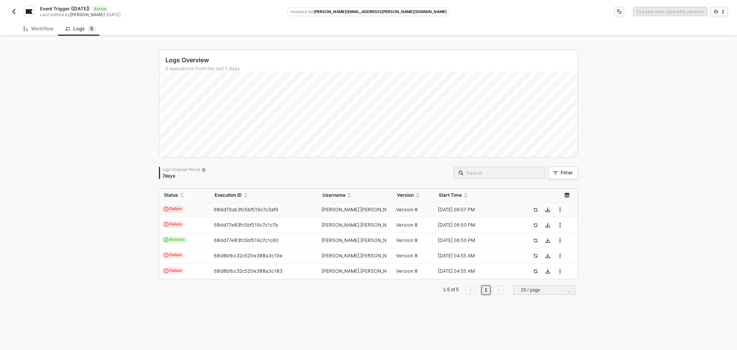
click at [231, 211] on span "68dd79ab3fc5bf519c7c3af9" at bounding box center [246, 209] width 64 height 6
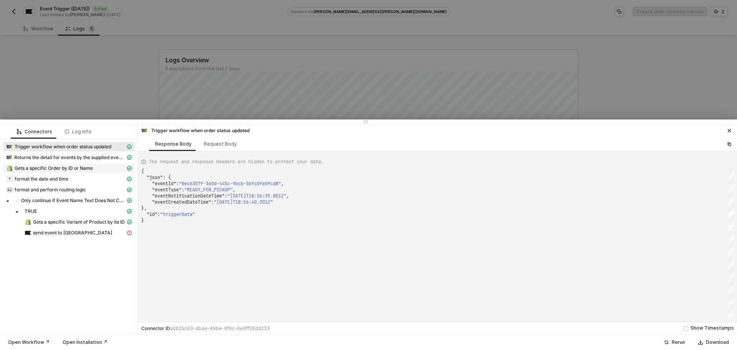
click at [94, 168] on div "Gets a specific Order by ID or Name" at bounding box center [65, 168] width 119 height 7
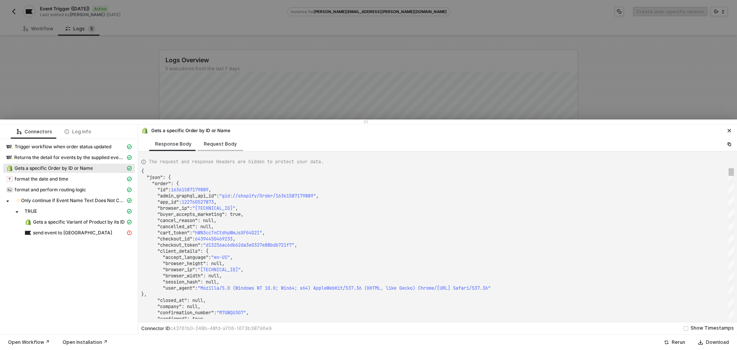
click at [211, 147] on div "Request Body" at bounding box center [220, 144] width 33 height 6
type textarea "{ "keyValuePairs": [], "apiVersion": "shopifyV1", "orderId": "SHPY6765" }"
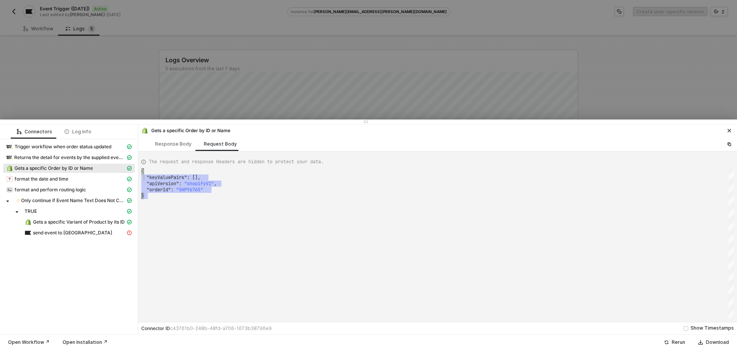
drag, startPoint x: 186, startPoint y: 205, endPoint x: 111, endPoint y: 134, distance: 103.2
click at [115, 155] on div "Connectors Log info Trigger workflow when order status updated Returns the deta…" at bounding box center [368, 229] width 737 height 210
click at [107, 81] on div at bounding box center [368, 175] width 737 height 350
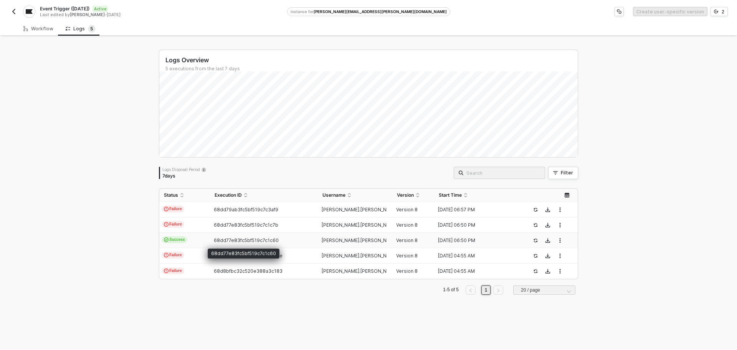
click at [214, 242] on span "68dd77e83fc5bf519c7c1c60" at bounding box center [246, 240] width 65 height 6
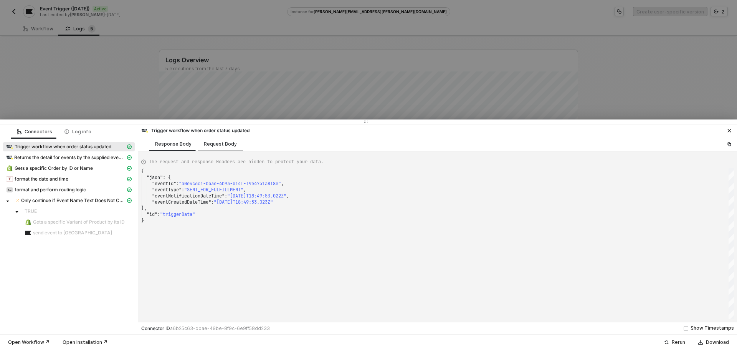
click at [223, 145] on div "Request Body" at bounding box center [220, 144] width 33 height 6
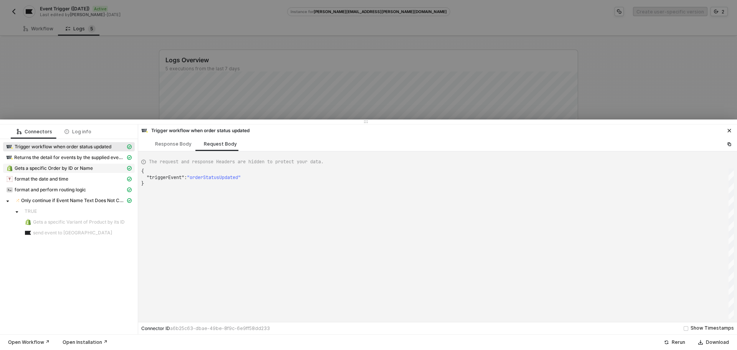
click at [78, 170] on span "Gets a specific Order by ID or Name" at bounding box center [54, 168] width 78 height 6
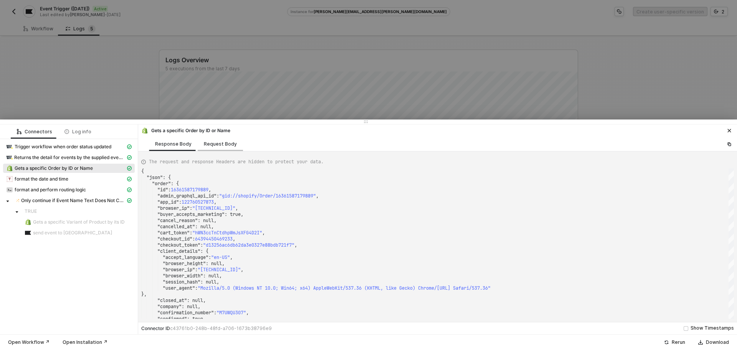
click at [210, 146] on div "Request Body" at bounding box center [220, 144] width 33 height 6
type textarea "{ "keyValuePairs": [], "apiVersion": "shopifyV1", "orderId": "SHPY6765" }"
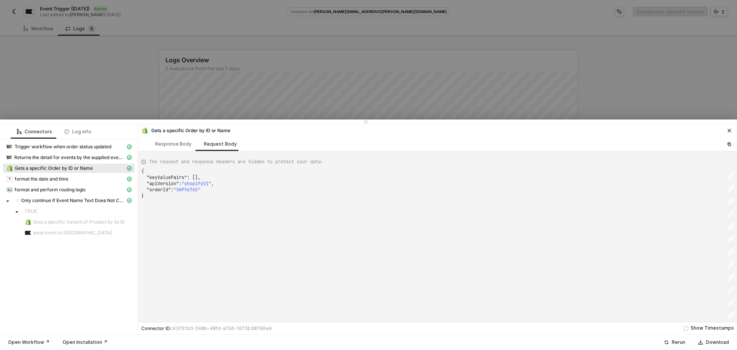
click at [122, 86] on div at bounding box center [368, 175] width 737 height 350
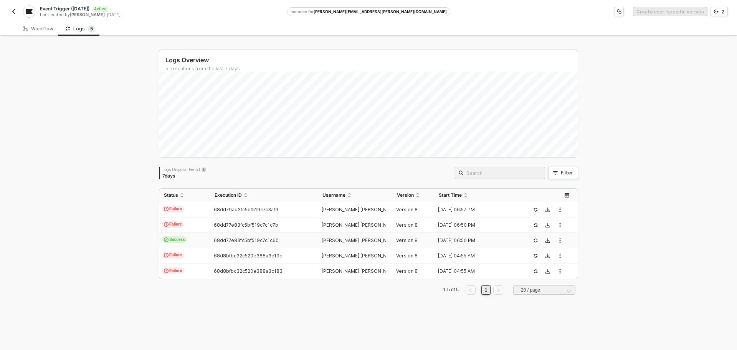
click at [13, 11] on img "button" at bounding box center [14, 11] width 6 height 6
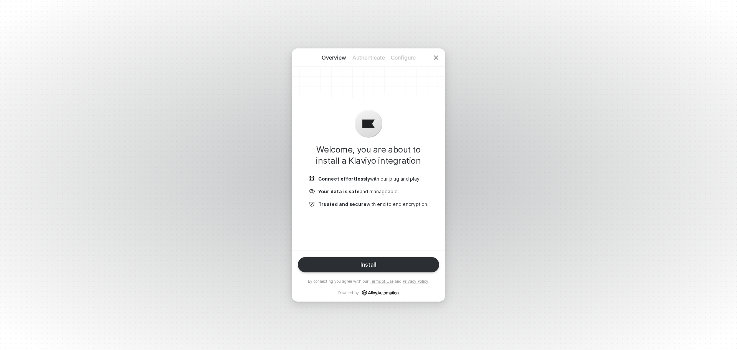
click at [363, 59] on p "Authenticate" at bounding box center [368, 58] width 35 height 8
click at [400, 263] on button "Install" at bounding box center [368, 264] width 141 height 15
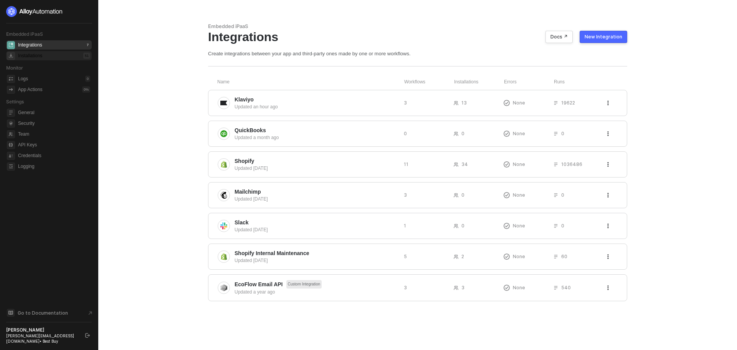
click at [57, 53] on div "Installations 51" at bounding box center [54, 55] width 72 height 9
